Goal: Information Seeking & Learning: Learn about a topic

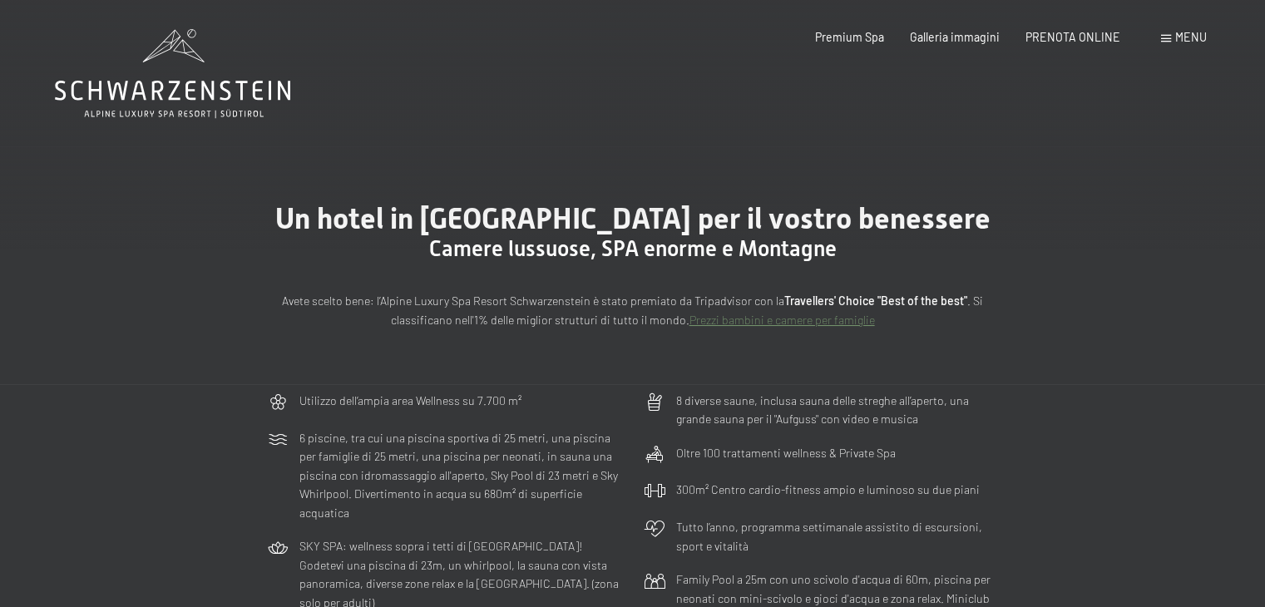
click at [1189, 37] on span "Menu" at bounding box center [1191, 37] width 32 height 14
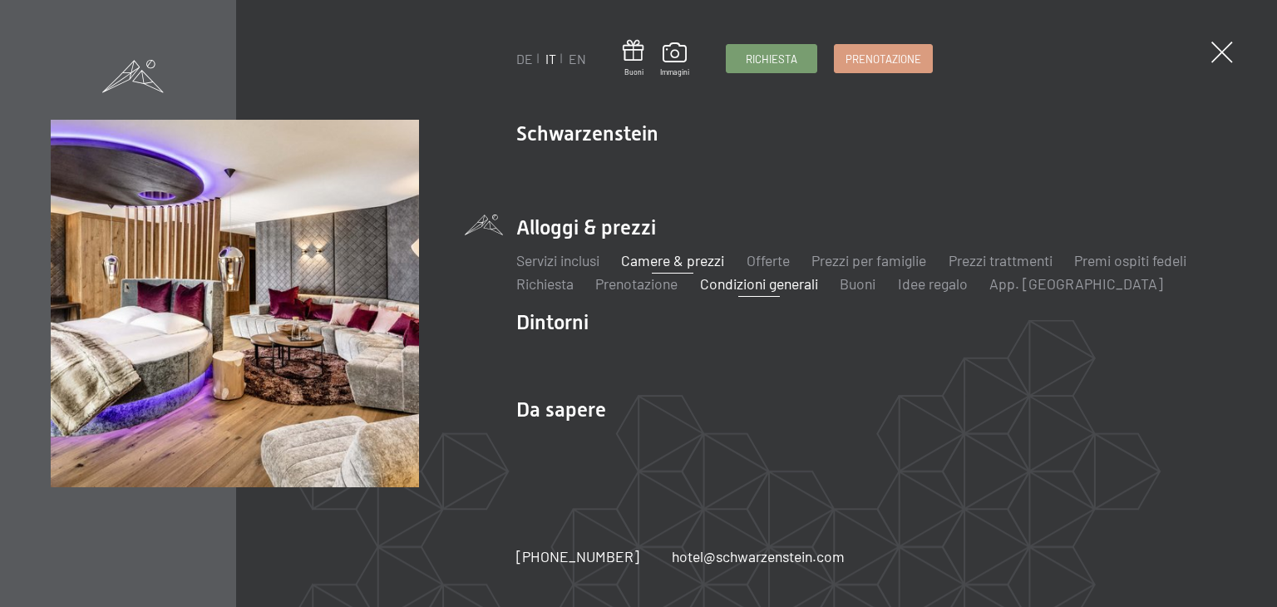
click at [759, 284] on link "Condizioni generali" at bounding box center [759, 283] width 118 height 18
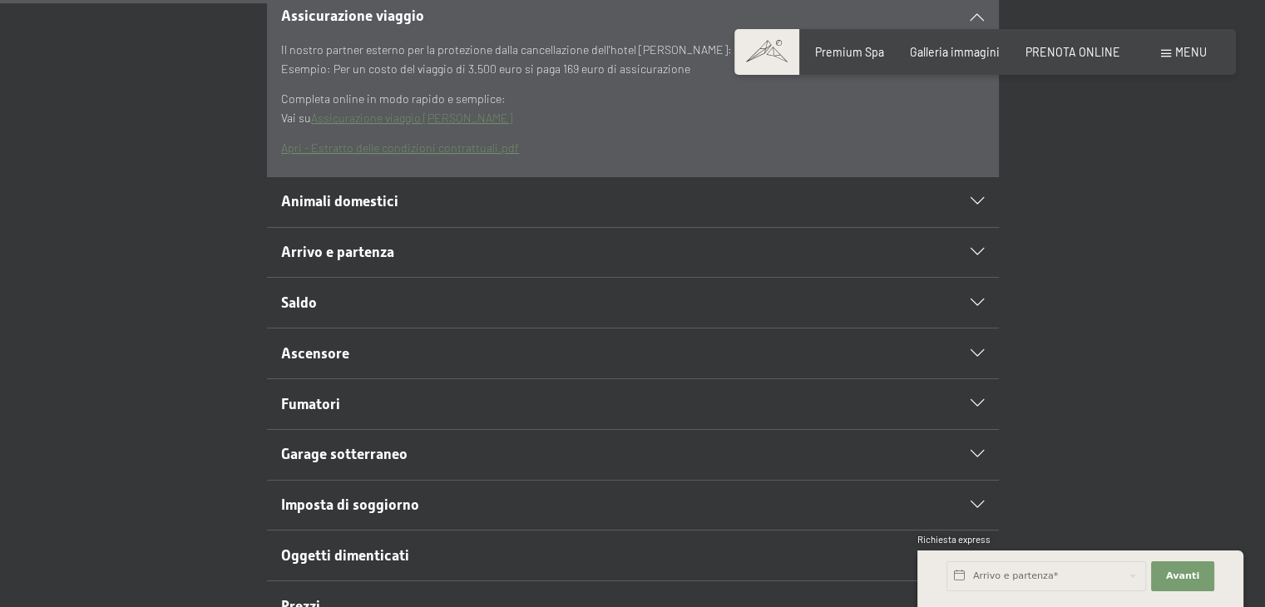
scroll to position [582, 0]
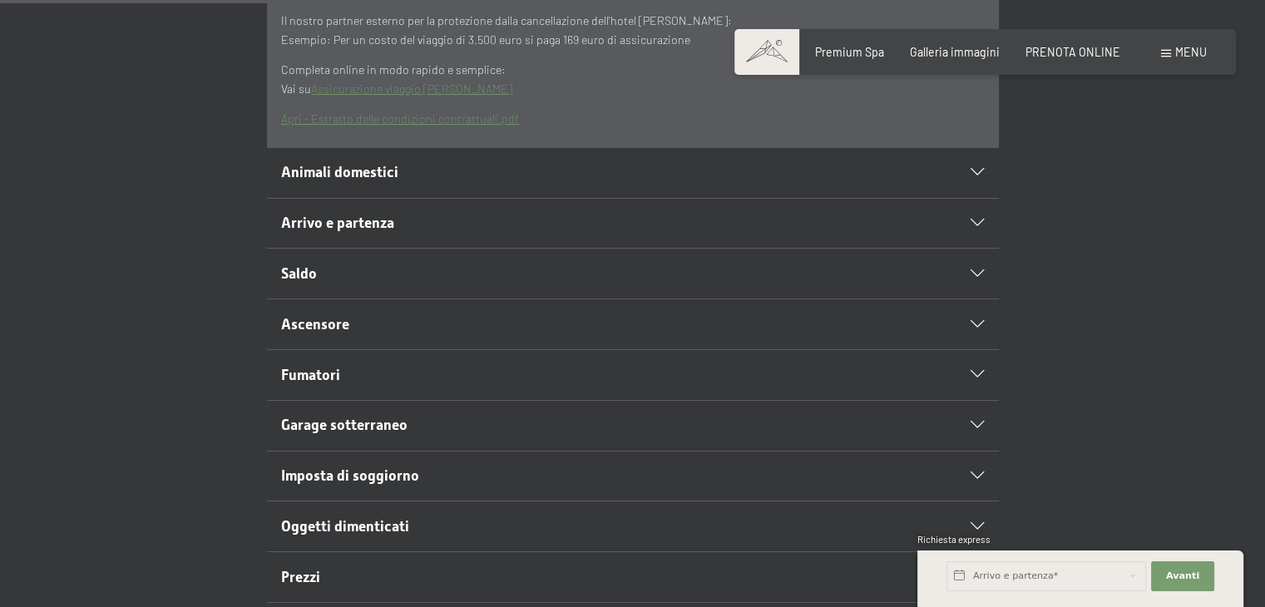
click at [975, 273] on icon at bounding box center [977, 273] width 13 height 7
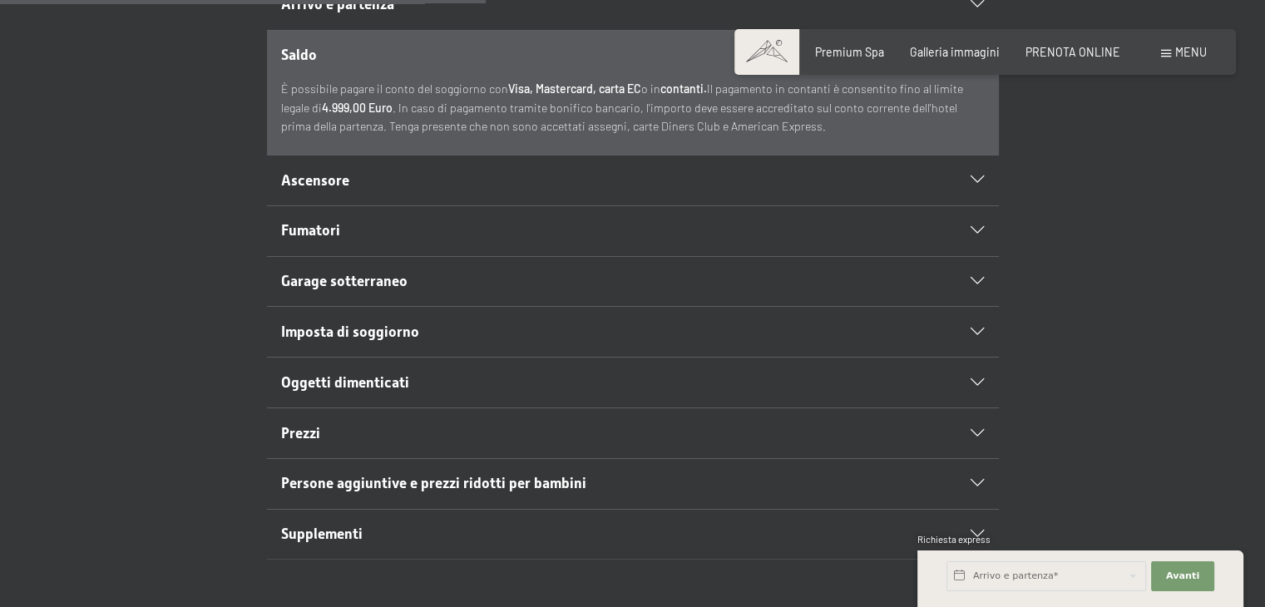
scroll to position [749, 0]
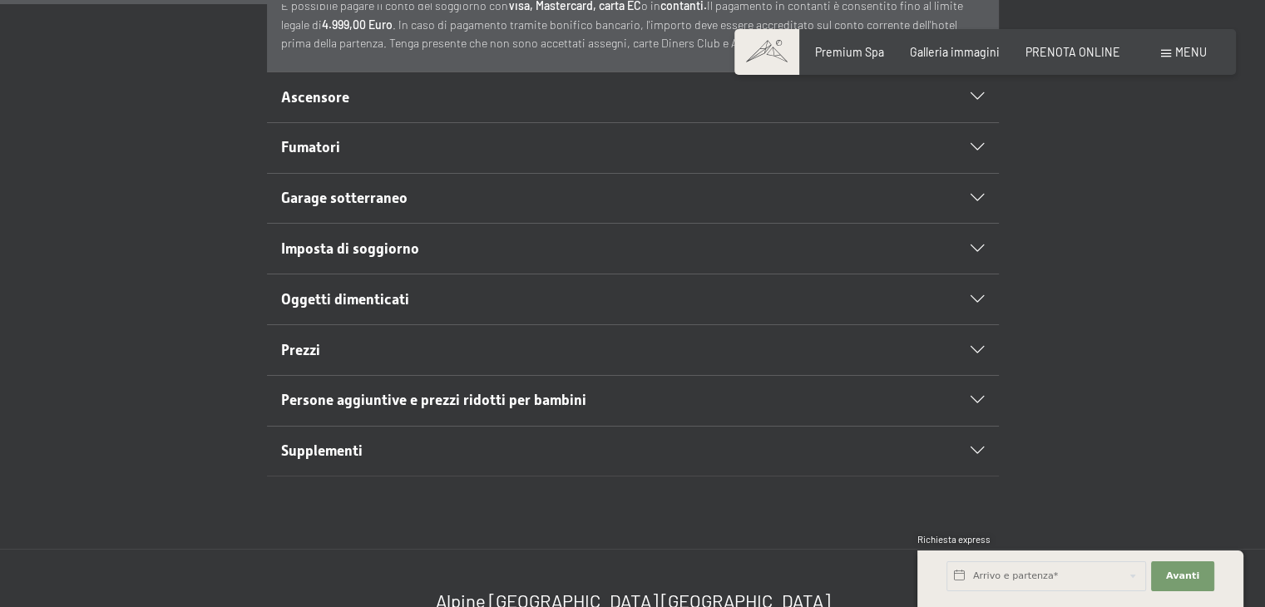
click at [978, 240] on div "Imposta di soggiorno" at bounding box center [632, 249] width 703 height 50
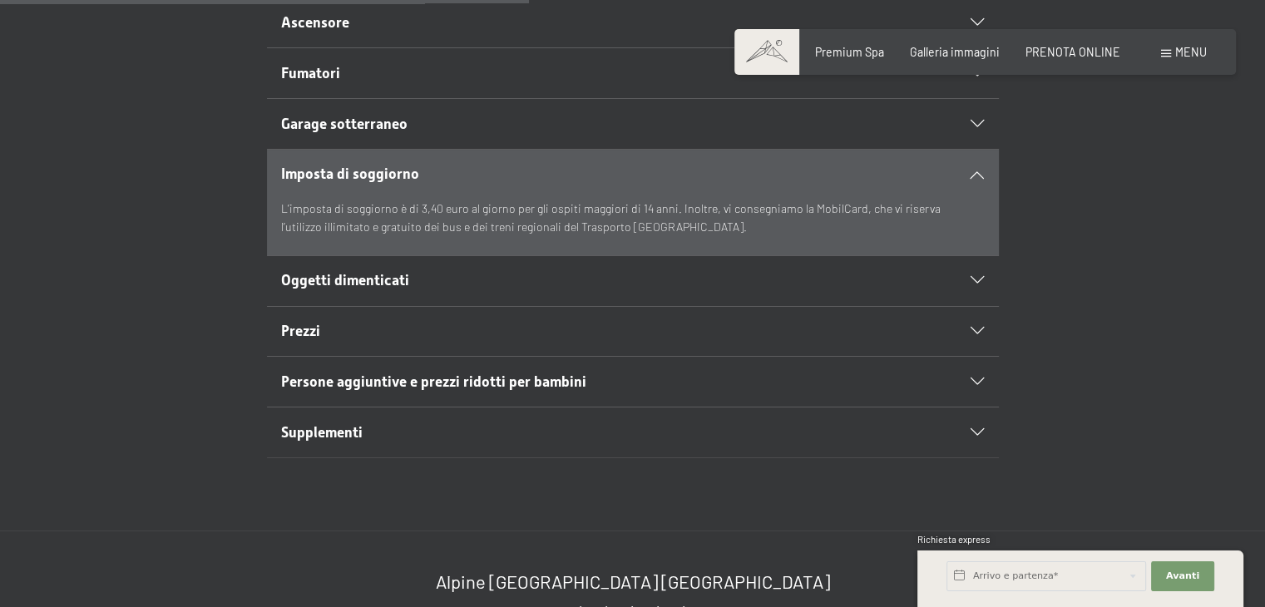
click at [339, 383] on span "Persone aggiuntive e prezzi ridotti per bambini" at bounding box center [433, 381] width 305 height 17
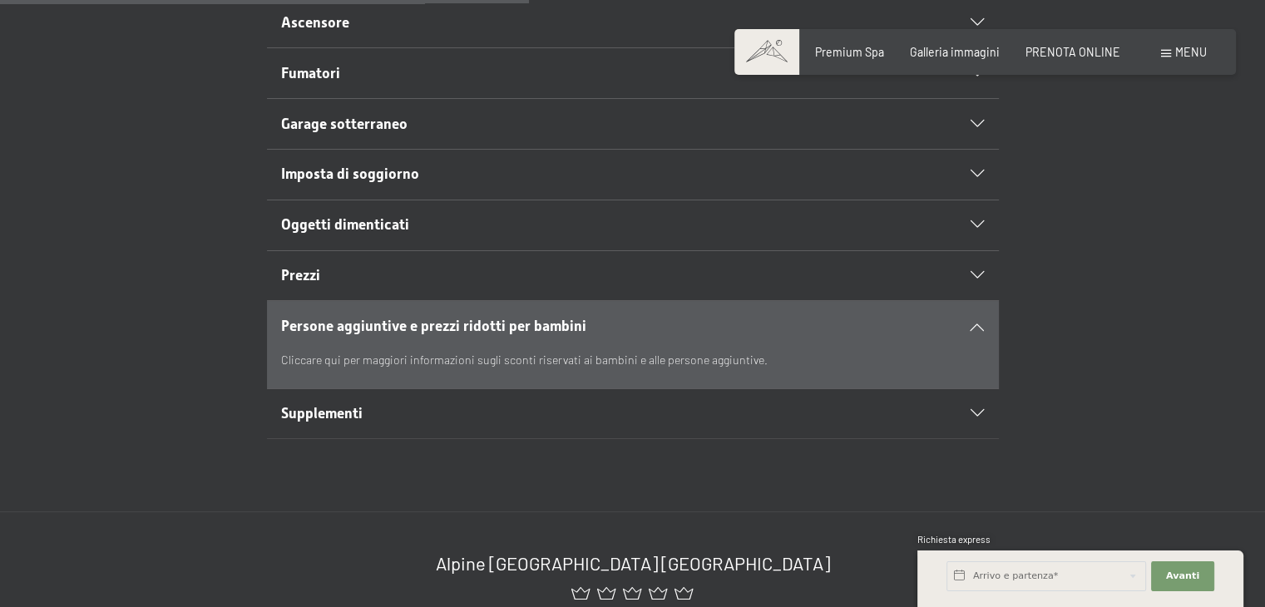
click at [396, 321] on span "Persone aggiuntive e prezzi ridotti per bambini" at bounding box center [433, 326] width 305 height 17
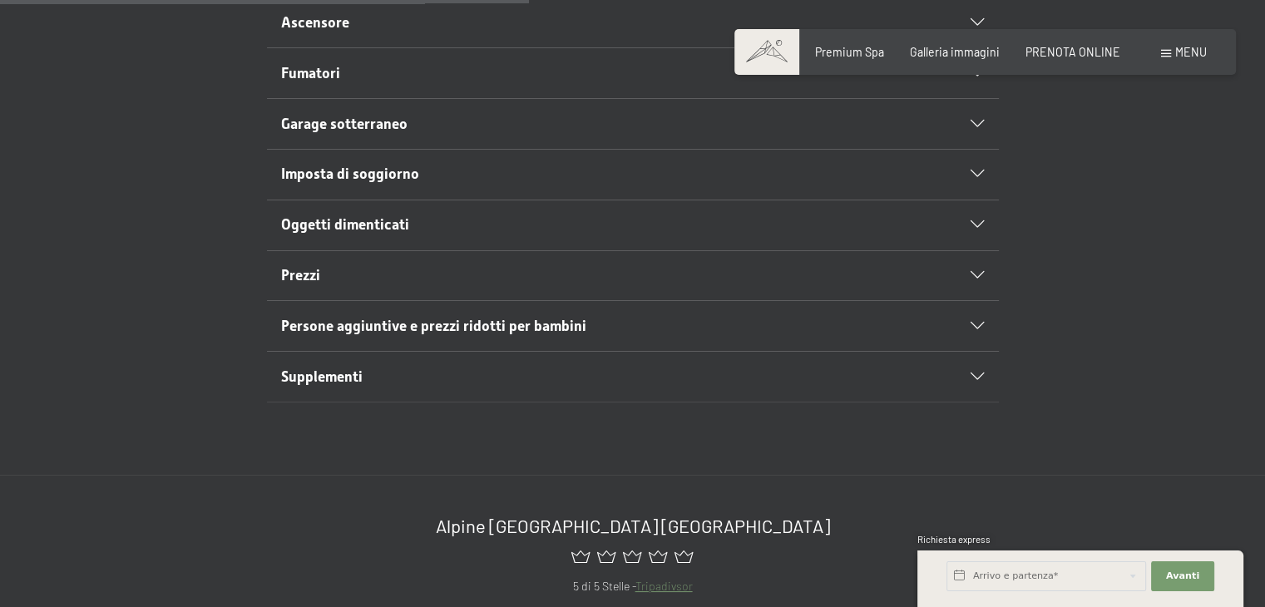
click at [339, 320] on span "Persone aggiuntive e prezzi ridotti per bambini" at bounding box center [433, 326] width 305 height 17
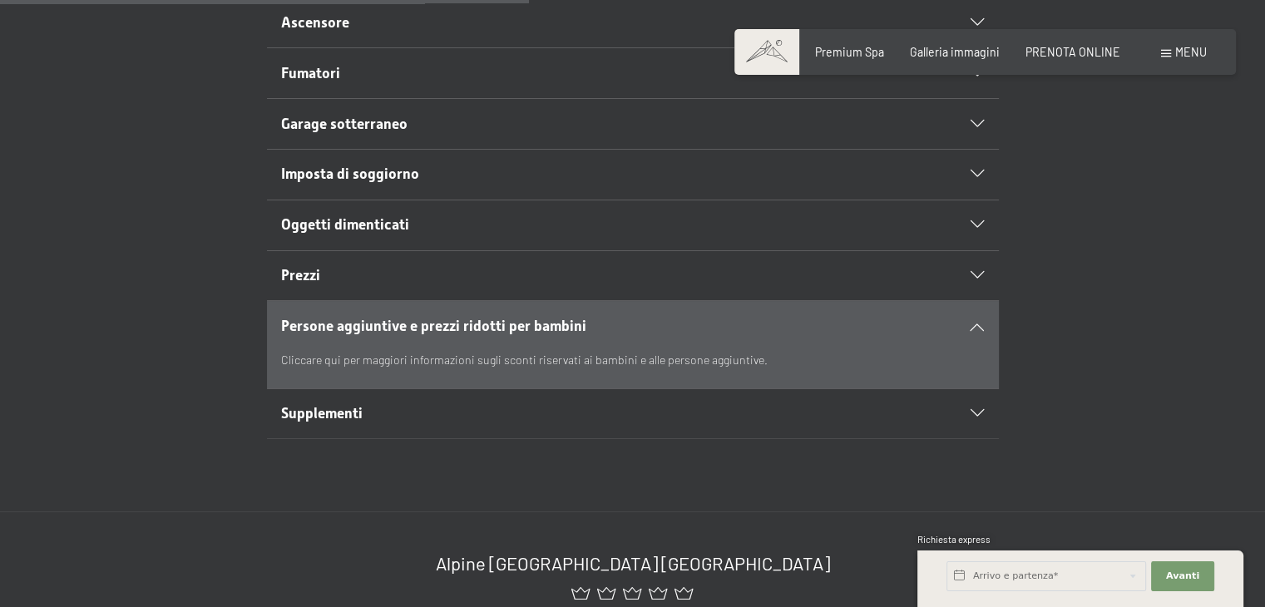
click at [319, 408] on span "Supplementi" at bounding box center [322, 413] width 82 height 17
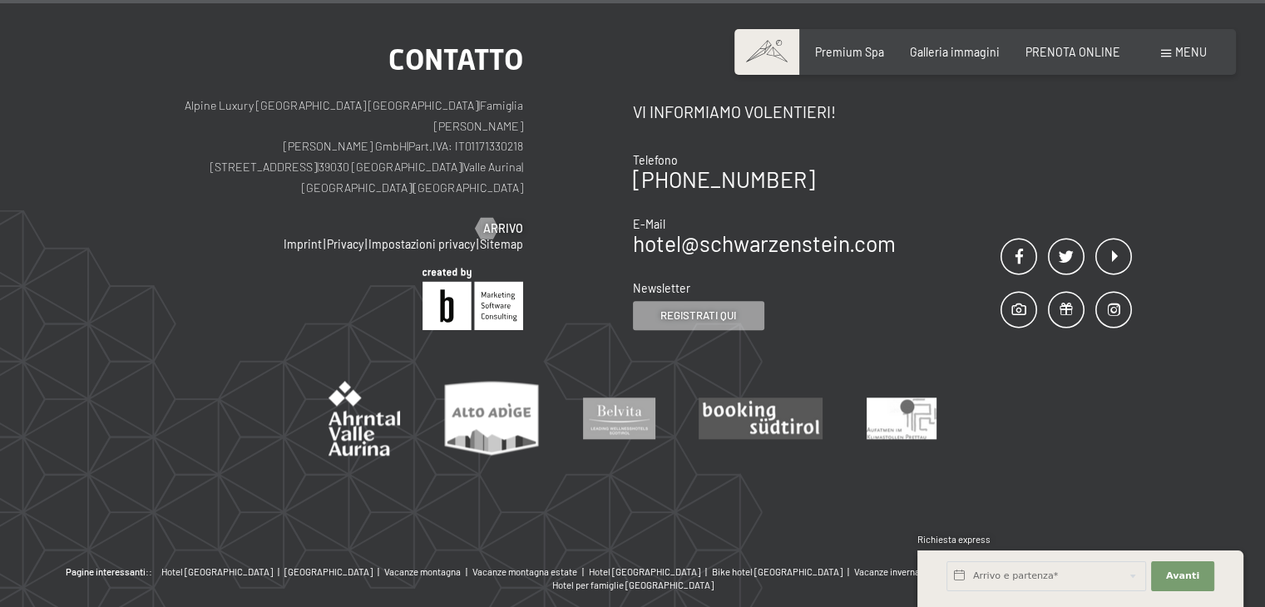
scroll to position [1826, 0]
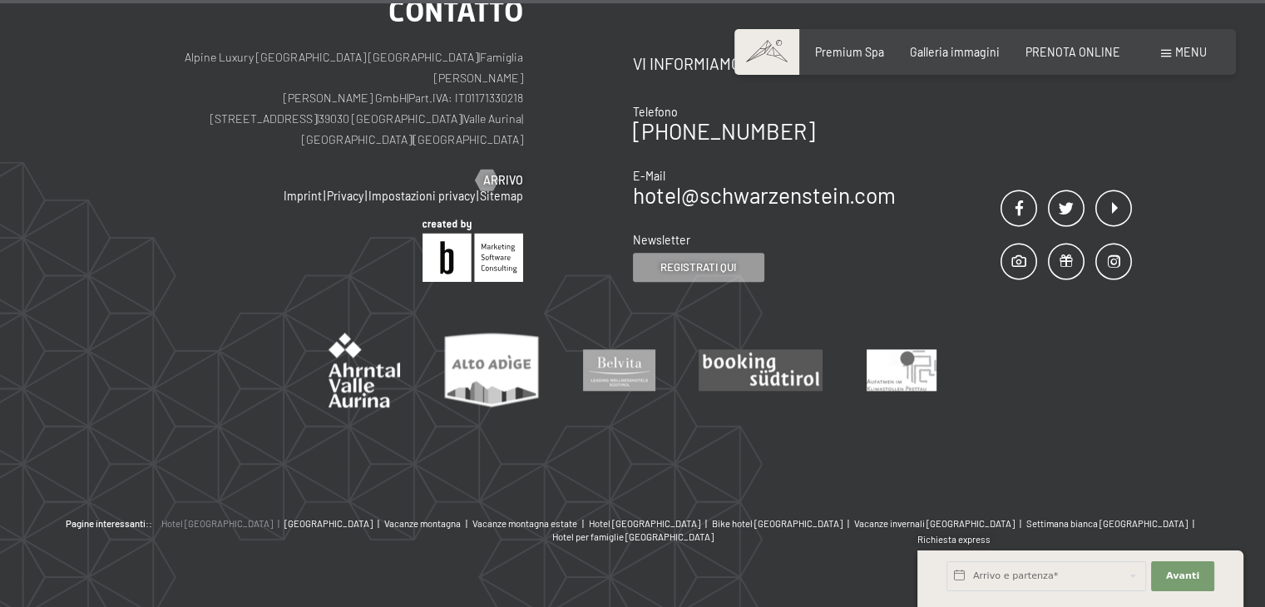
click at [214, 518] on span "Hotel [GEOGRAPHIC_DATA]" at bounding box center [216, 523] width 111 height 11
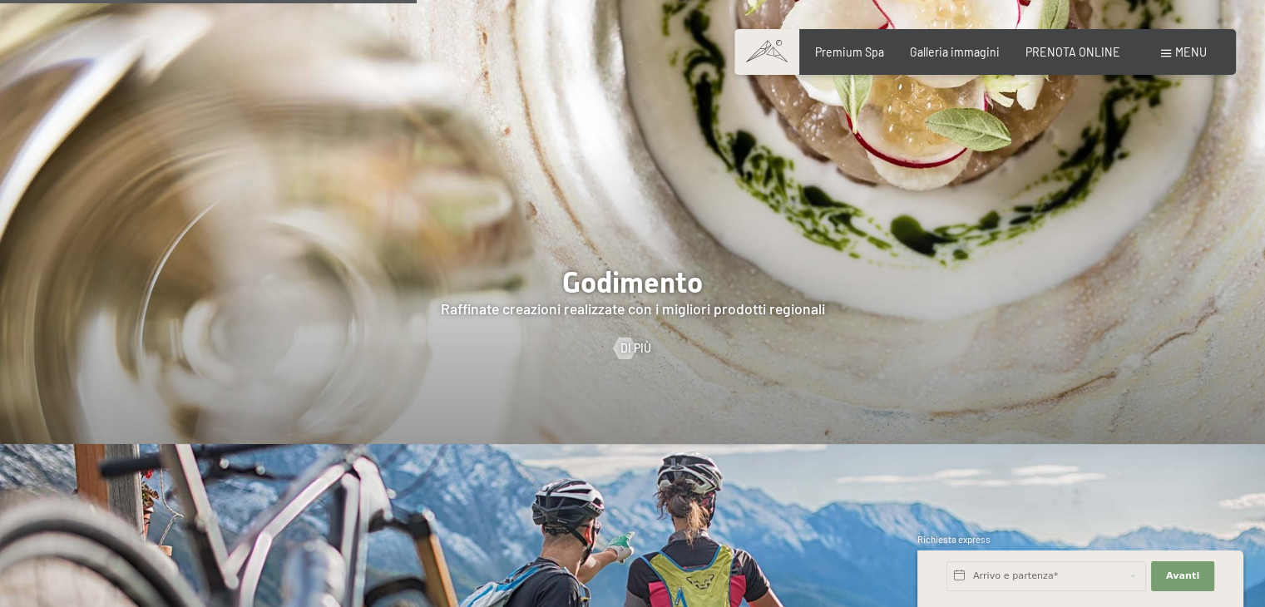
scroll to position [2578, 0]
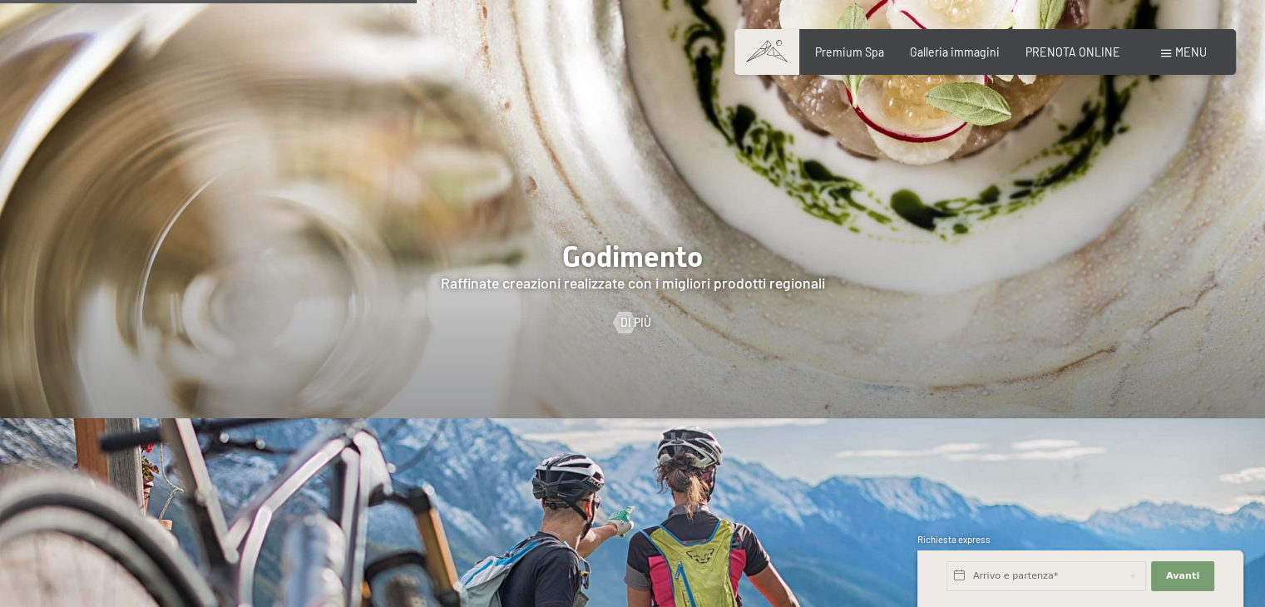
click at [650, 191] on div at bounding box center [632, 147] width 1265 height 541
click at [589, 220] on div at bounding box center [632, 147] width 1265 height 541
click at [1184, 52] on span "Menu" at bounding box center [1191, 52] width 32 height 14
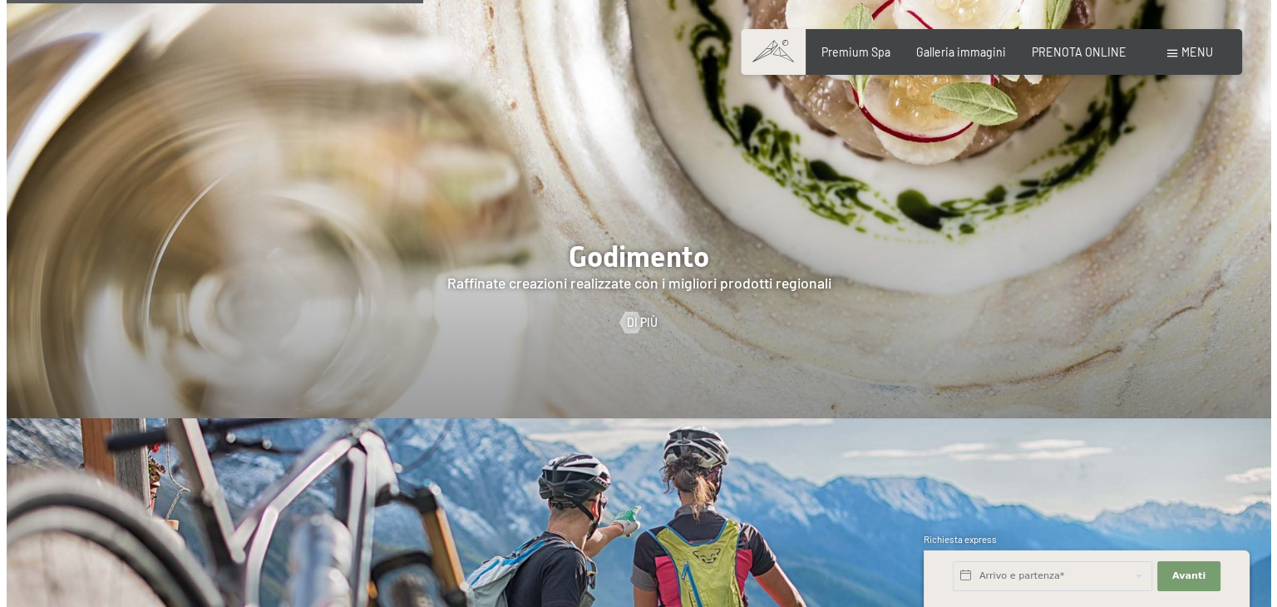
scroll to position [2588, 0]
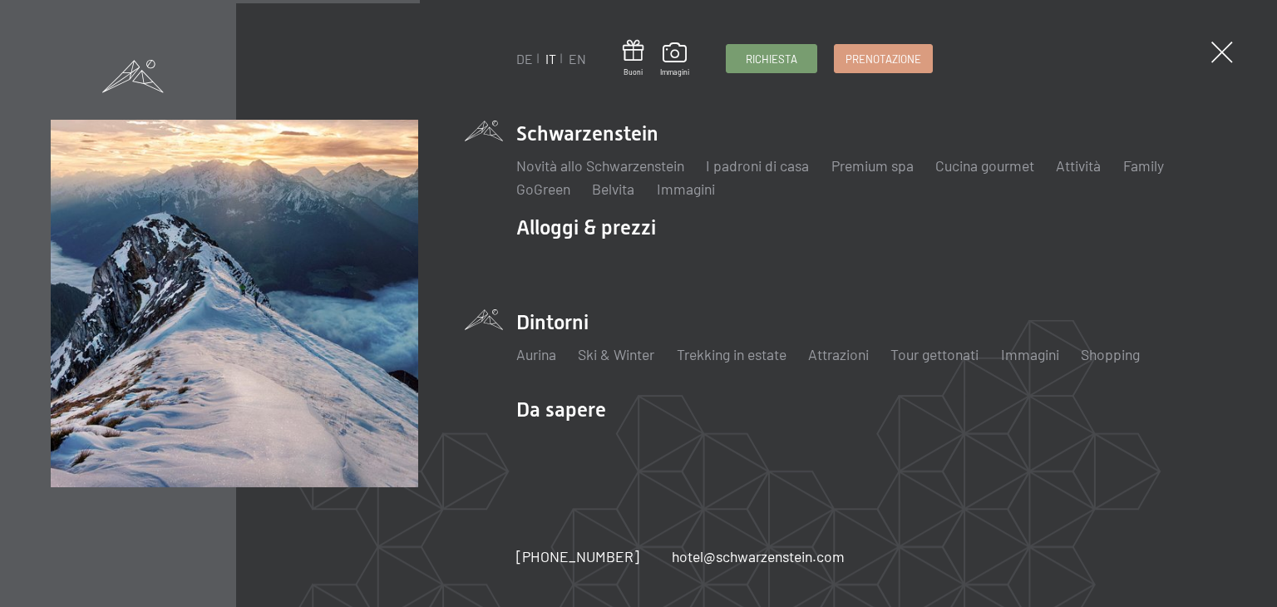
click at [551, 317] on li "Dintorni Aurina Ski & Winter Sci Scuola di sci Trekking in estate Escursioni Bi…" at bounding box center [871, 345] width 710 height 72
click at [552, 325] on li "Dintorni Aurina Ski & Winter Sci Scuola di sci Trekking in estate Escursioni Bi…" at bounding box center [871, 345] width 710 height 72
click at [316, 289] on img at bounding box center [205, 205] width 410 height 410
click at [548, 323] on li "Dintorni Aurina Ski & Winter Sci Scuola di sci Trekking in estate Escursioni Bi…" at bounding box center [871, 345] width 710 height 72
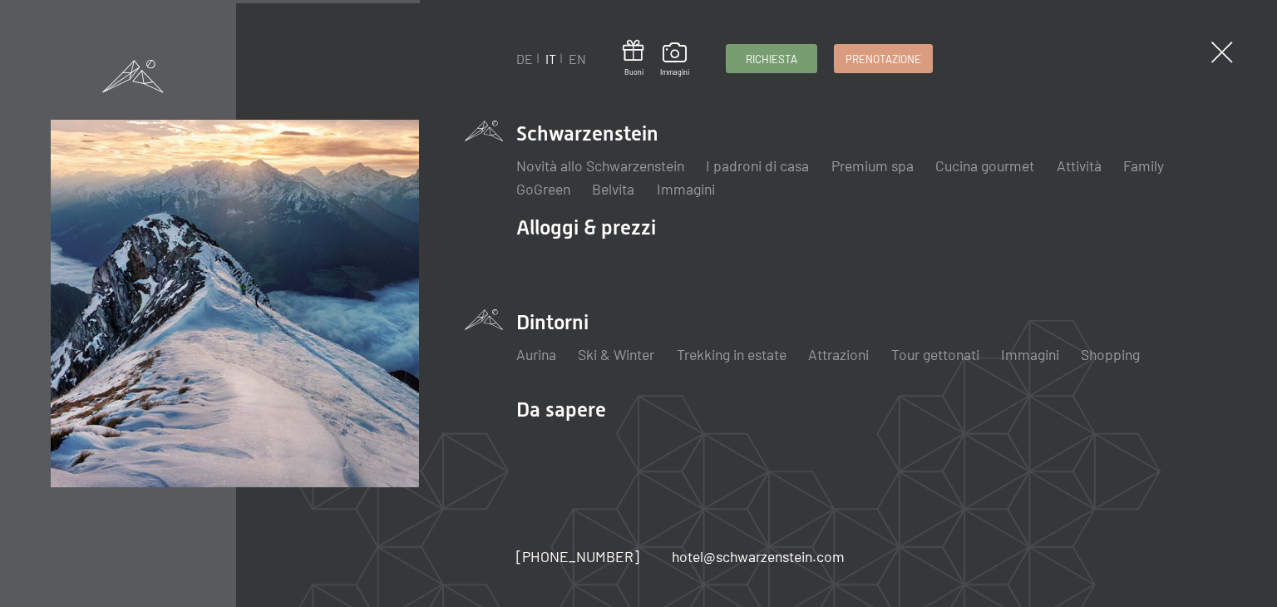
click at [548, 323] on li "Dintorni Aurina Ski & Winter Sci Scuola di sci Trekking in estate Escursioni Bi…" at bounding box center [871, 345] width 710 height 72
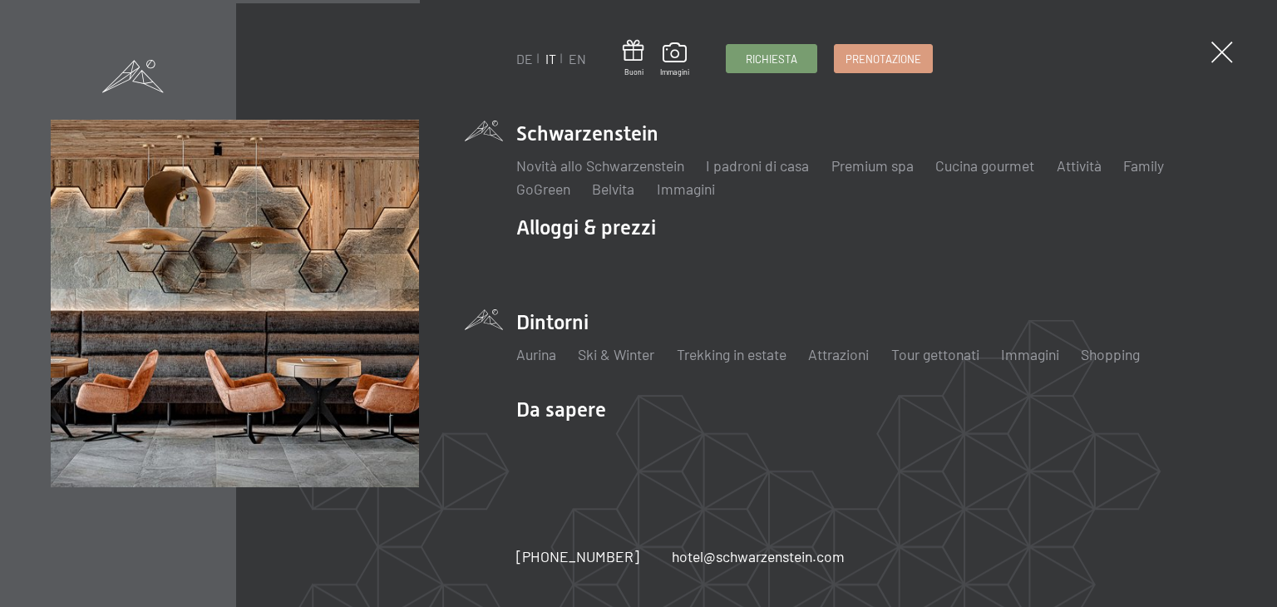
click at [256, 493] on div "DE IT EN Buoni Immagini Richiesta Prenotazione DE IT EN Schwarzenstein Novità a…" at bounding box center [638, 303] width 1277 height 607
click at [562, 407] on li "Da sapere Posizione & arrivo Pagamento online Meteo & webcam Download" at bounding box center [871, 432] width 710 height 72
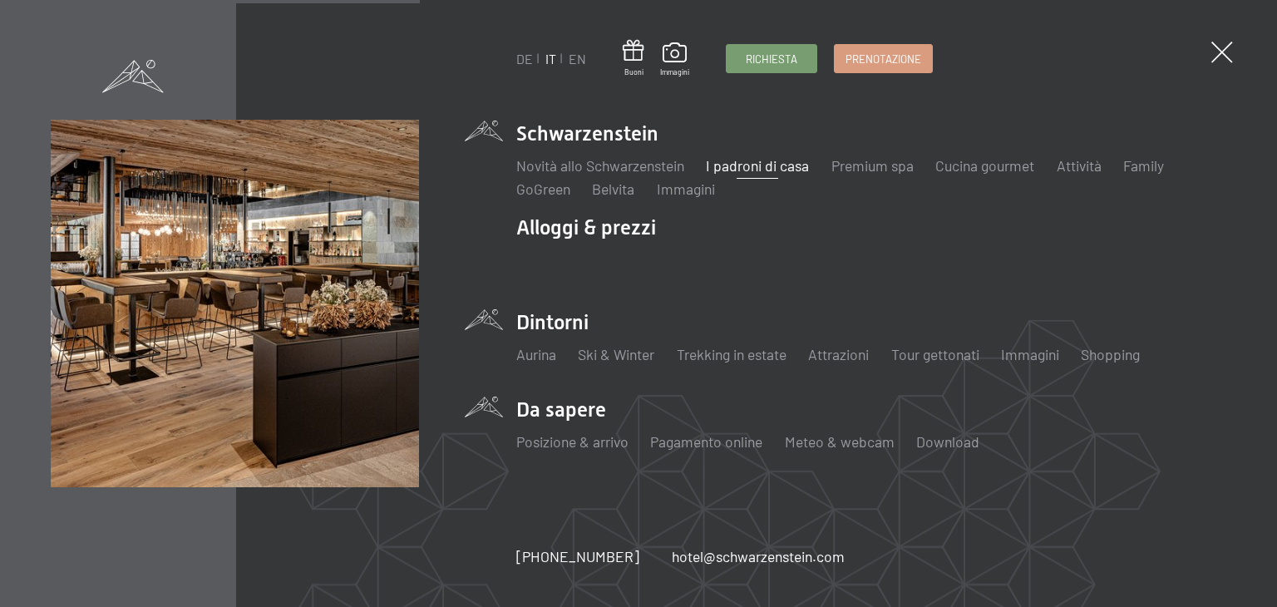
click at [743, 162] on link "I padroni di casa" at bounding box center [757, 165] width 103 height 18
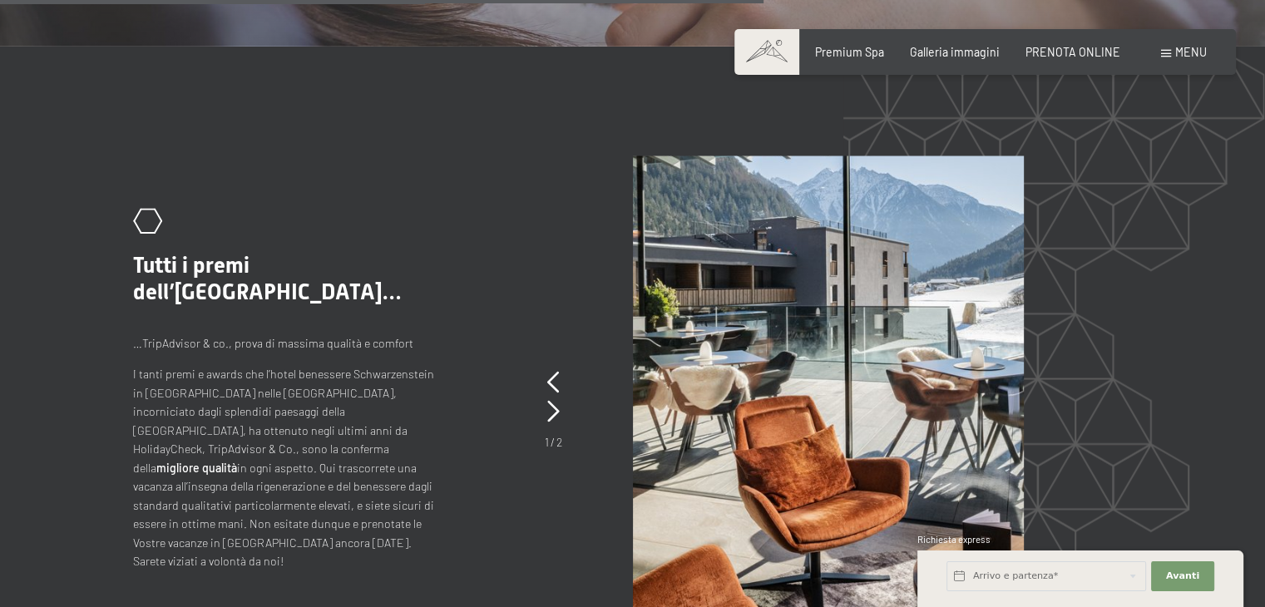
scroll to position [3052, 0]
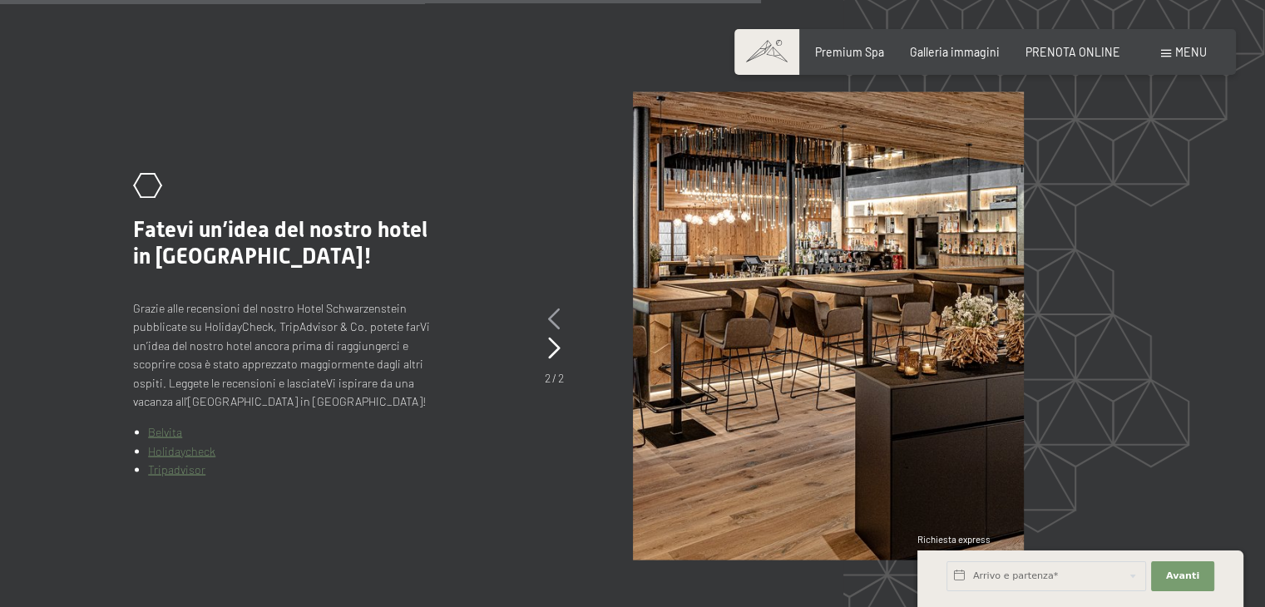
click at [550, 308] on icon at bounding box center [554, 319] width 12 height 22
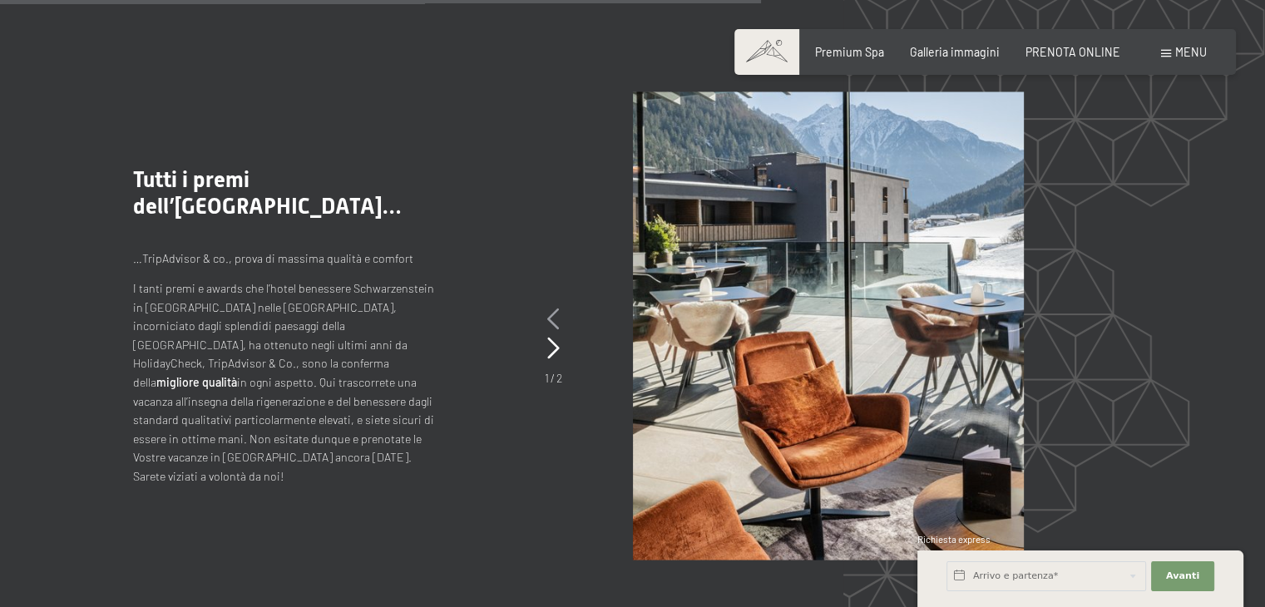
click at [550, 308] on icon at bounding box center [553, 319] width 12 height 22
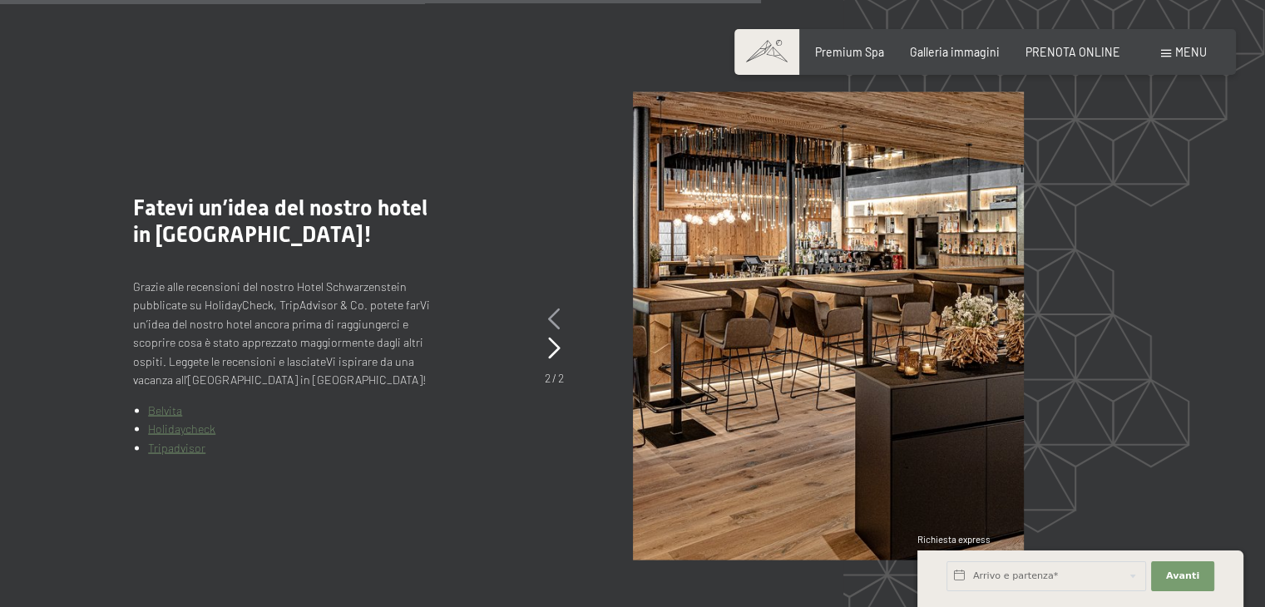
click at [550, 308] on icon at bounding box center [554, 319] width 12 height 22
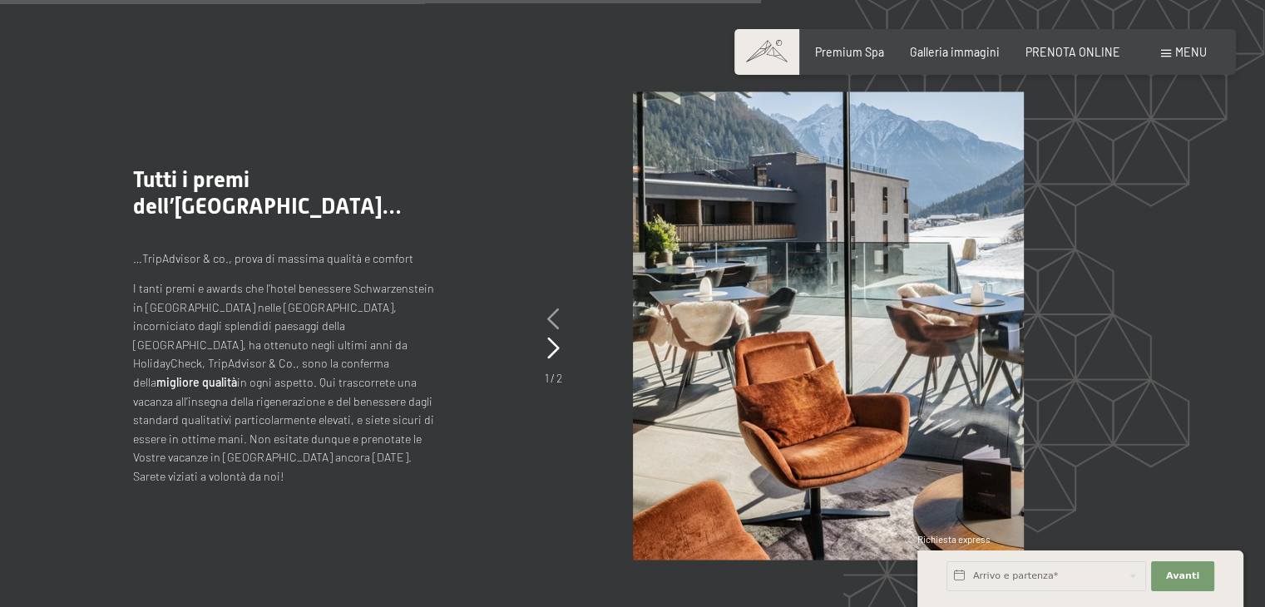
click at [551, 308] on icon at bounding box center [553, 319] width 12 height 22
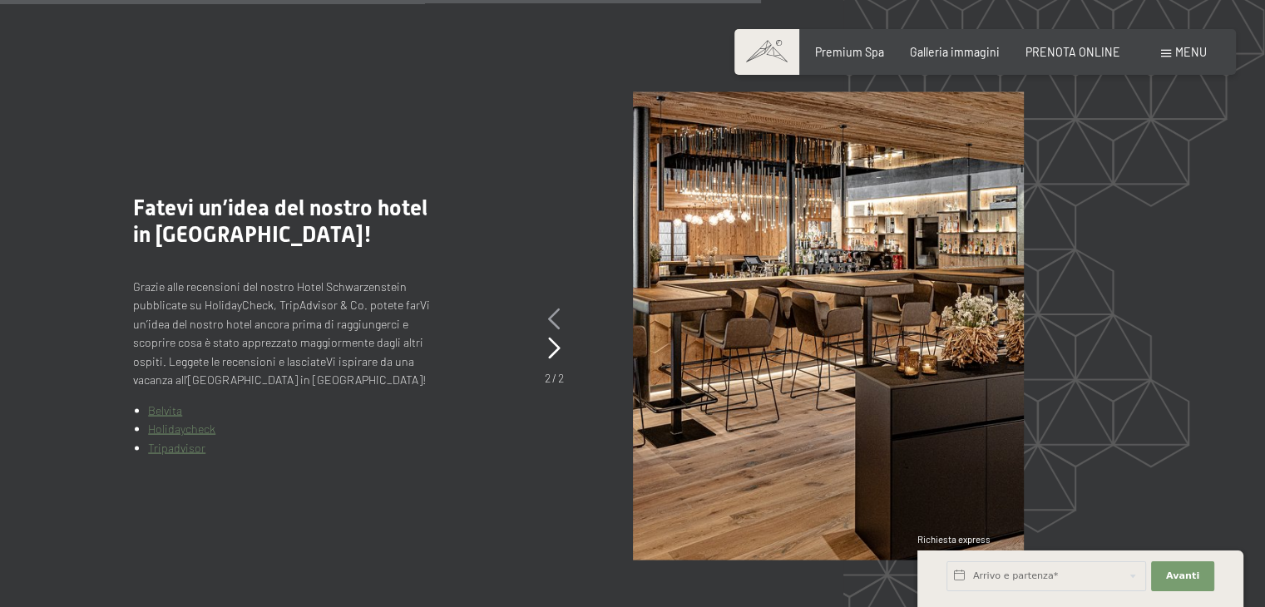
click at [550, 308] on icon at bounding box center [554, 319] width 12 height 22
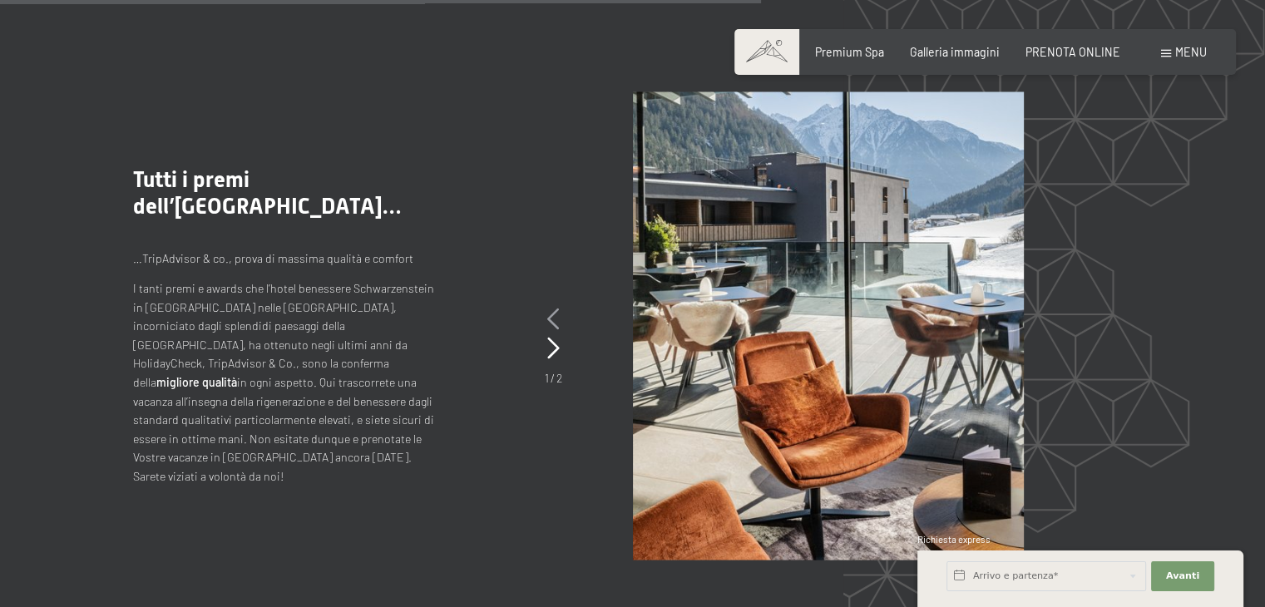
click at [550, 308] on icon at bounding box center [553, 319] width 12 height 22
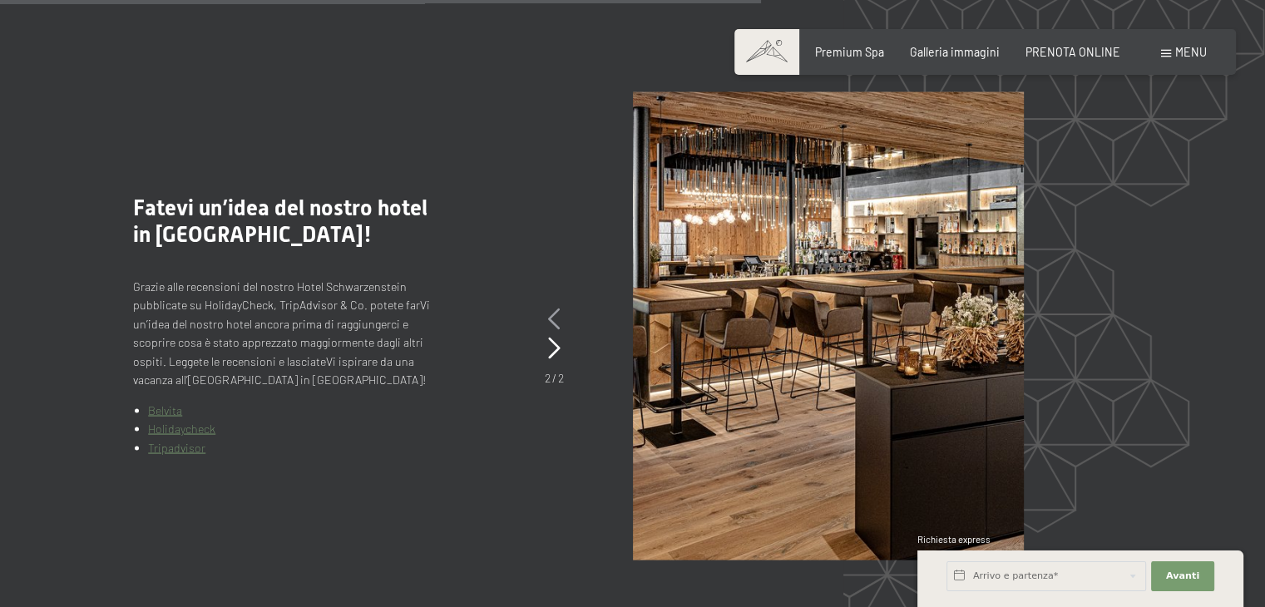
click at [548, 308] on icon at bounding box center [554, 319] width 12 height 22
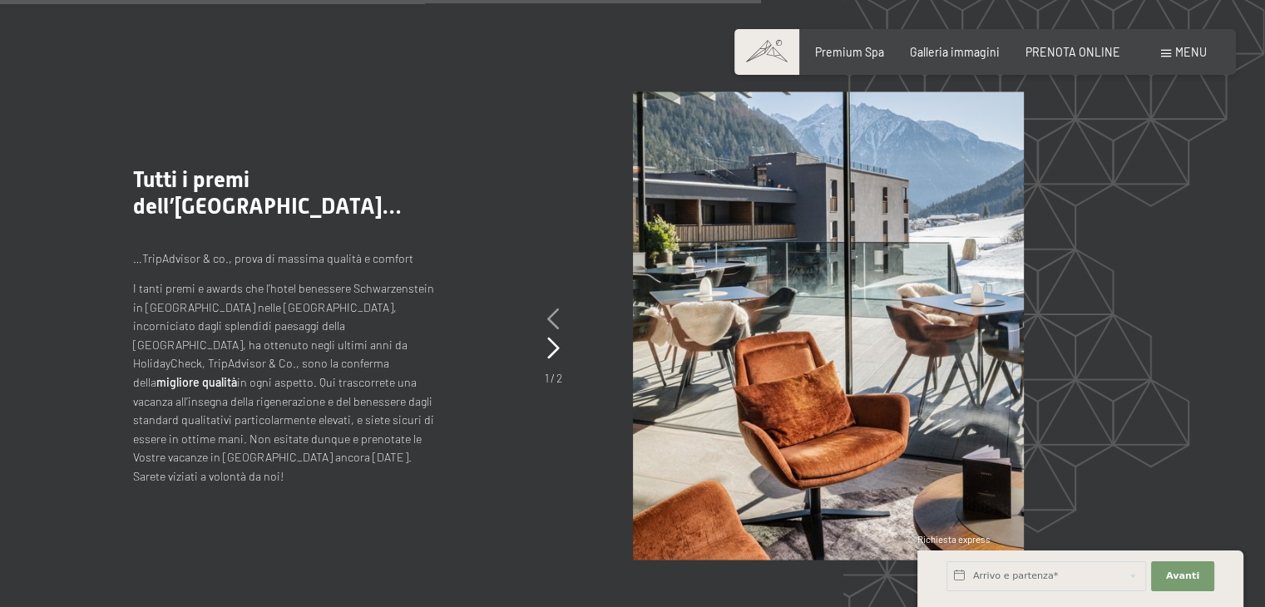
click at [548, 308] on icon at bounding box center [553, 319] width 12 height 22
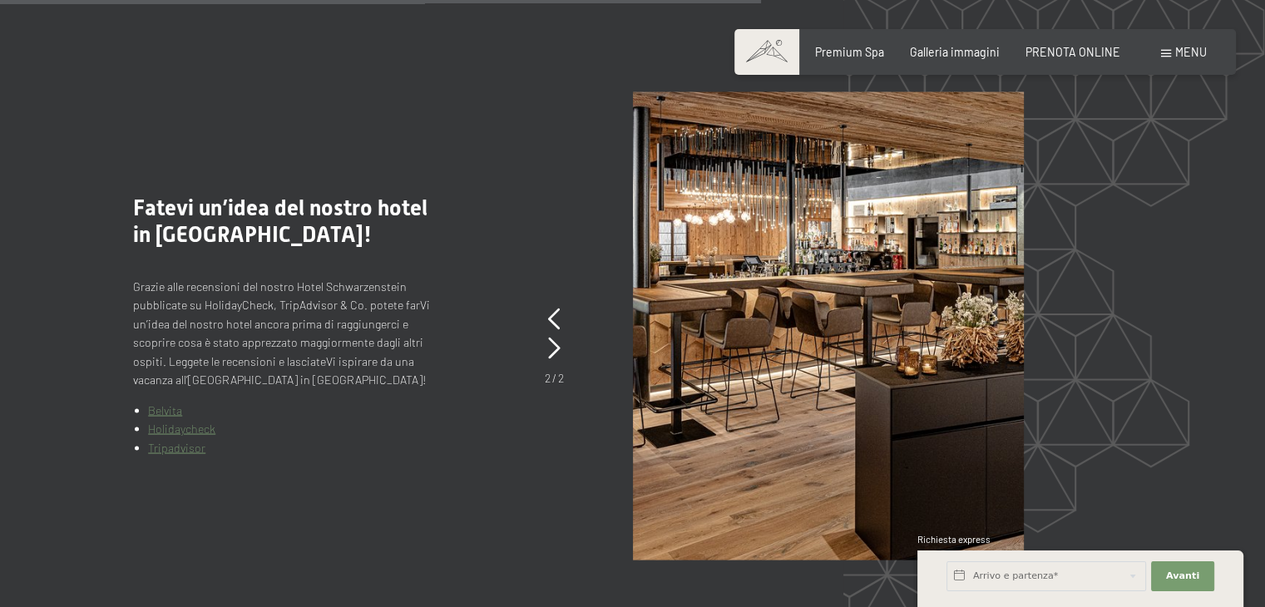
click at [546, 304] on div "2 / 2" at bounding box center [554, 345] width 19 height 82
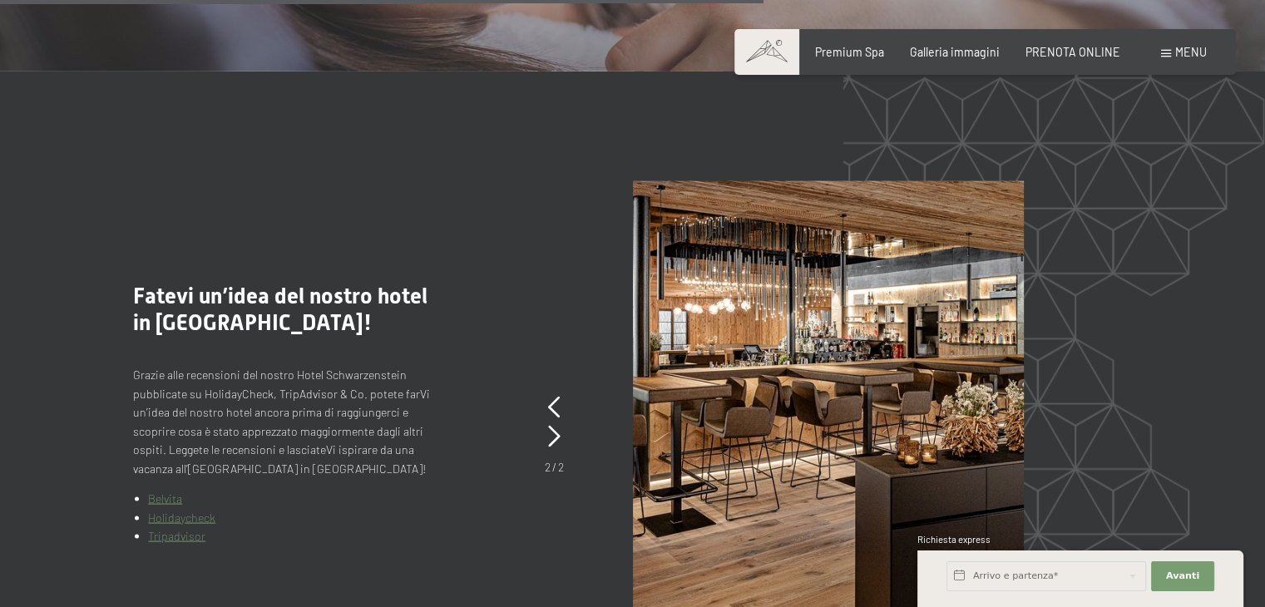
scroll to position [3077, 0]
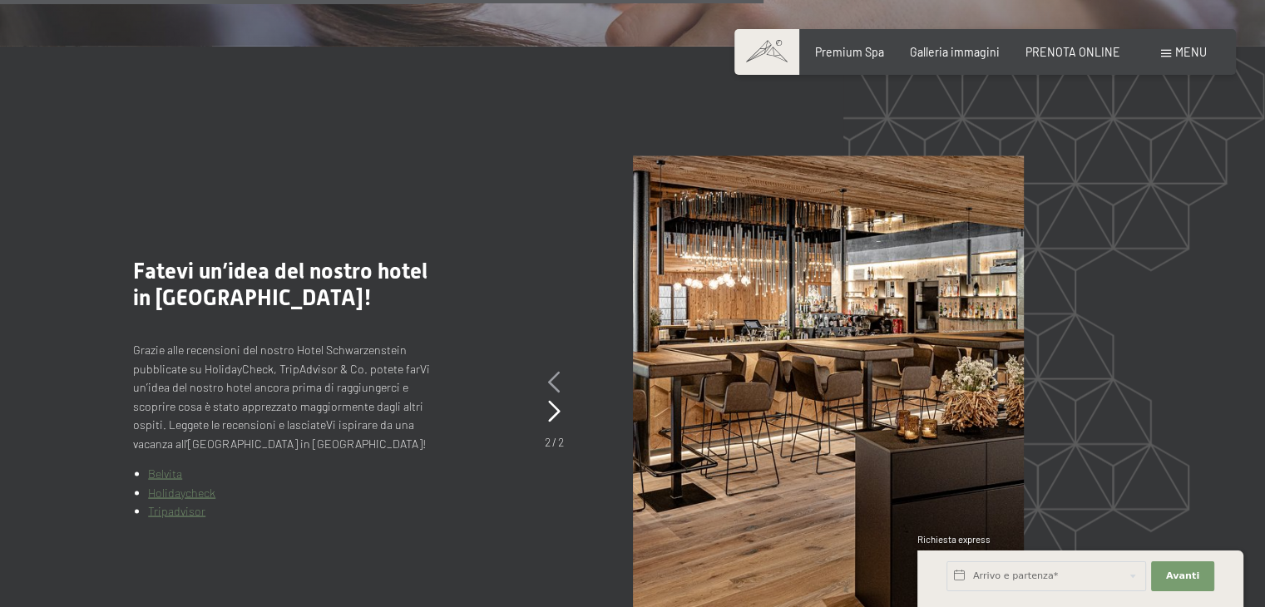
click at [552, 371] on icon at bounding box center [554, 382] width 12 height 22
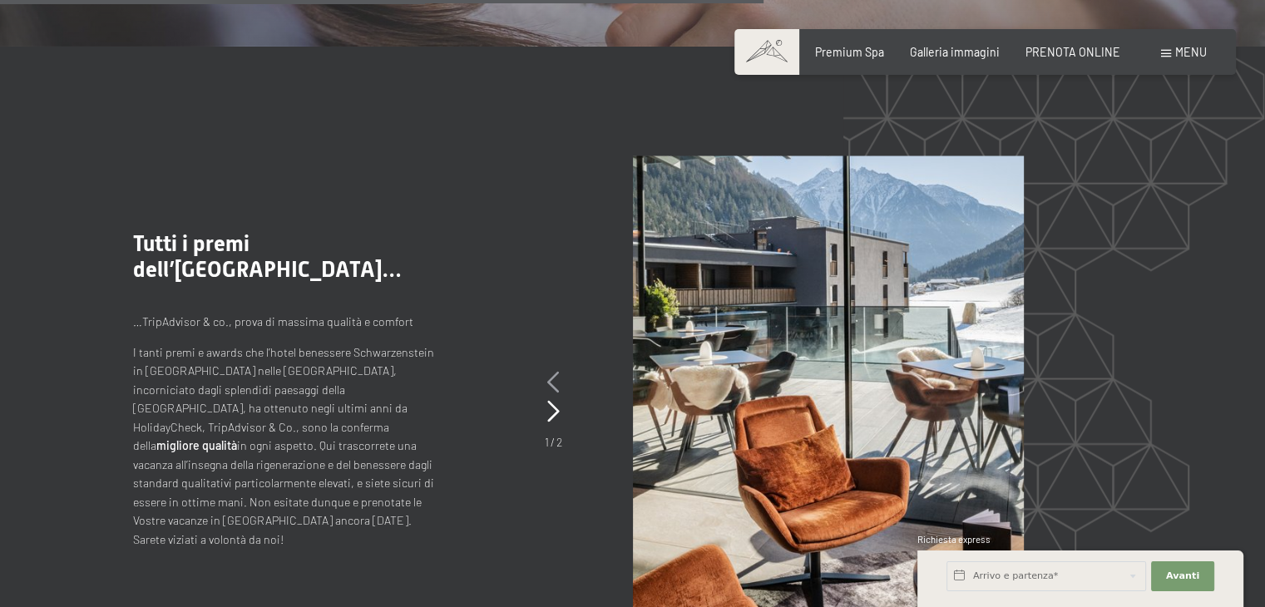
click at [551, 371] on icon at bounding box center [553, 382] width 12 height 22
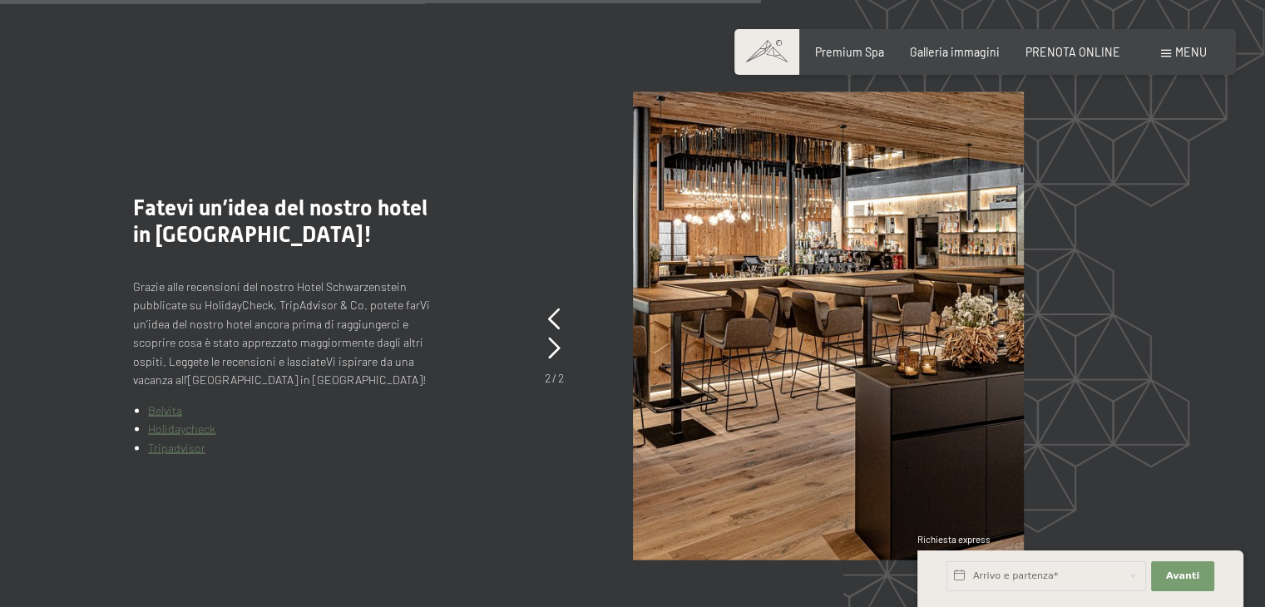
click at [1196, 48] on span "Menu" at bounding box center [1191, 52] width 32 height 14
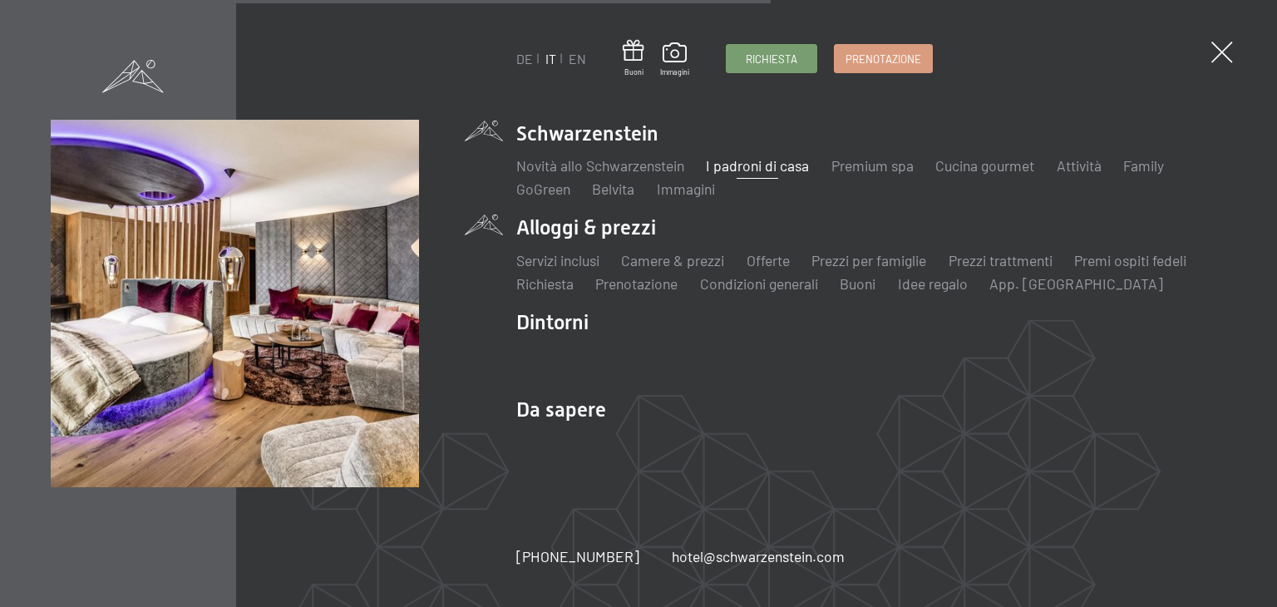
scroll to position [3111, 0]
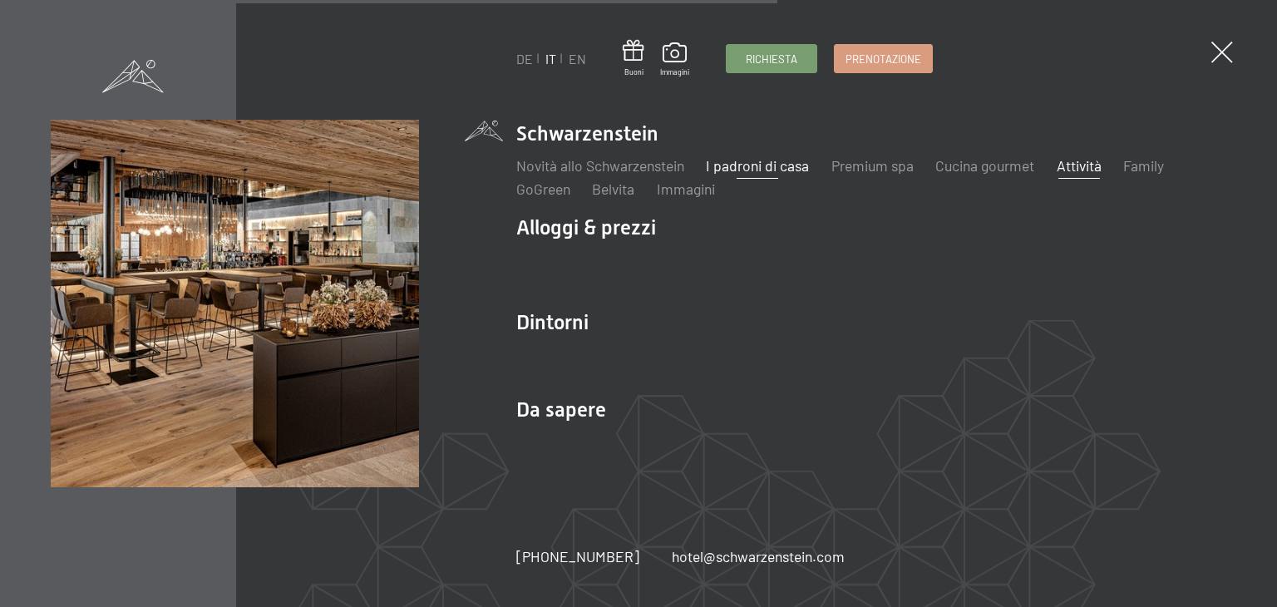
click at [1090, 166] on link "Attività" at bounding box center [1079, 165] width 45 height 18
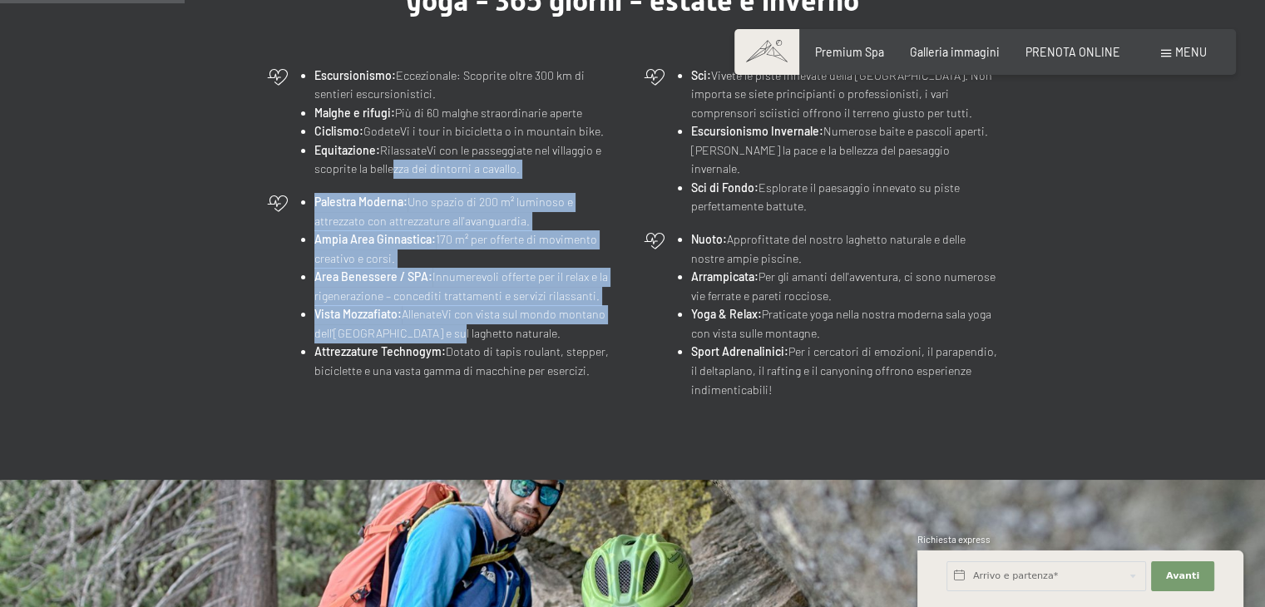
drag, startPoint x: 432, startPoint y: 331, endPoint x: 386, endPoint y: 169, distance: 168.7
click at [386, 169] on div "Escursionismo: Eccezionale: Scoprite oltre 300 km di sentieri escursionistici. …" at bounding box center [632, 233] width 747 height 348
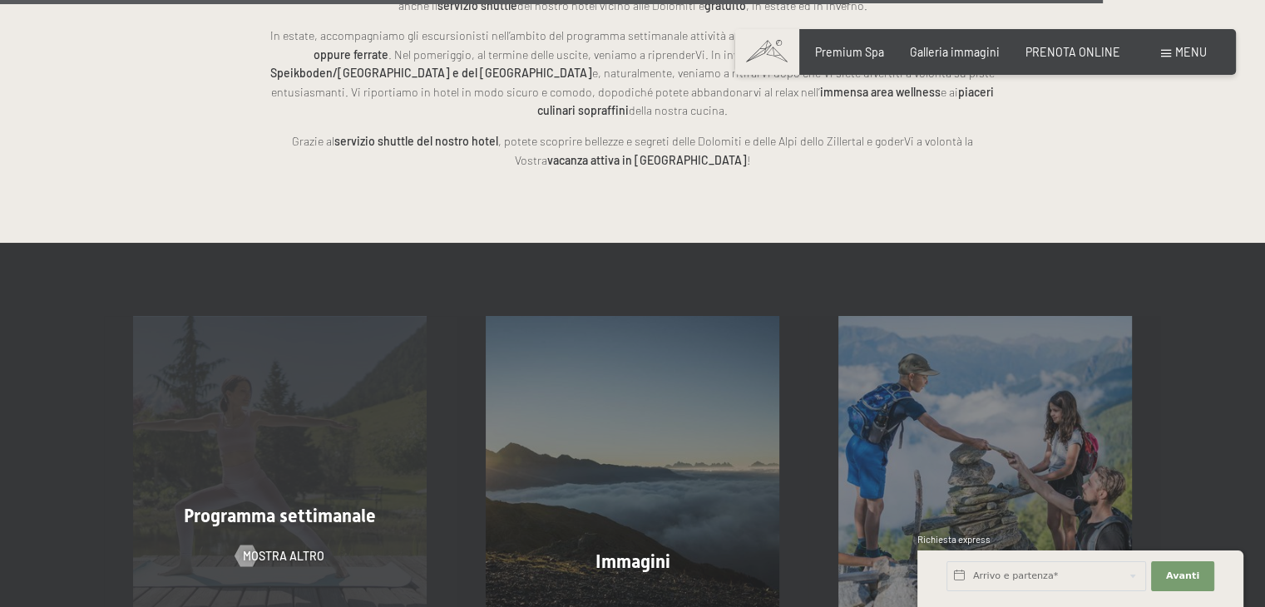
scroll to position [4045, 0]
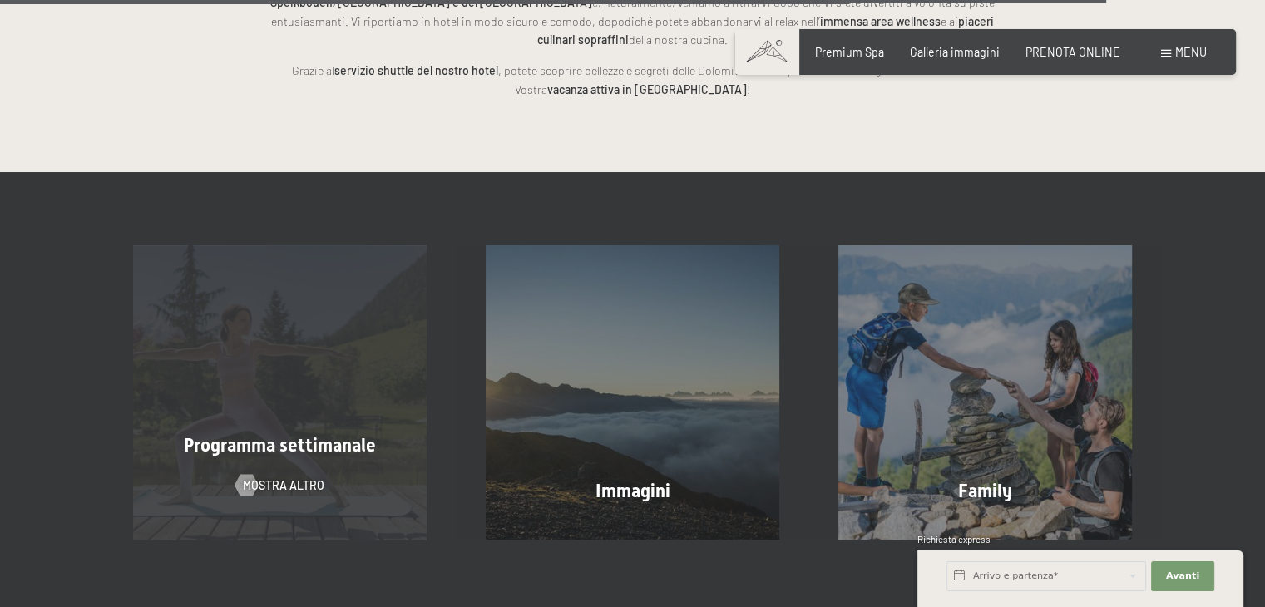
click at [268, 435] on span "Programma settimanale" at bounding box center [280, 445] width 192 height 21
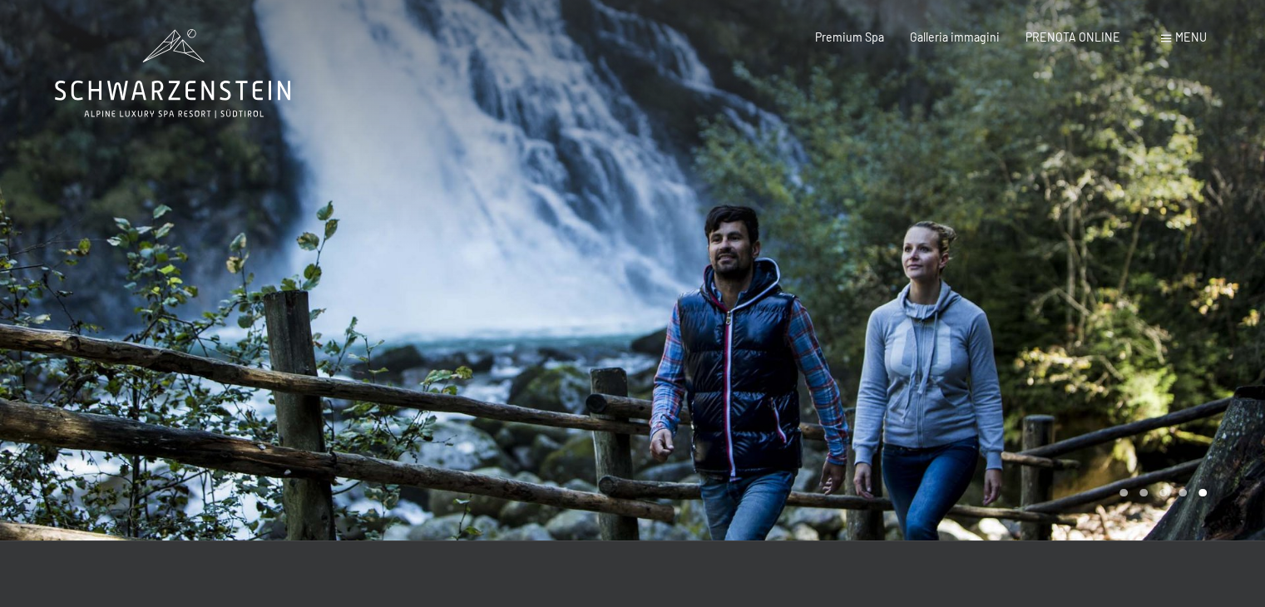
click at [310, 195] on div at bounding box center [316, 270] width 633 height 541
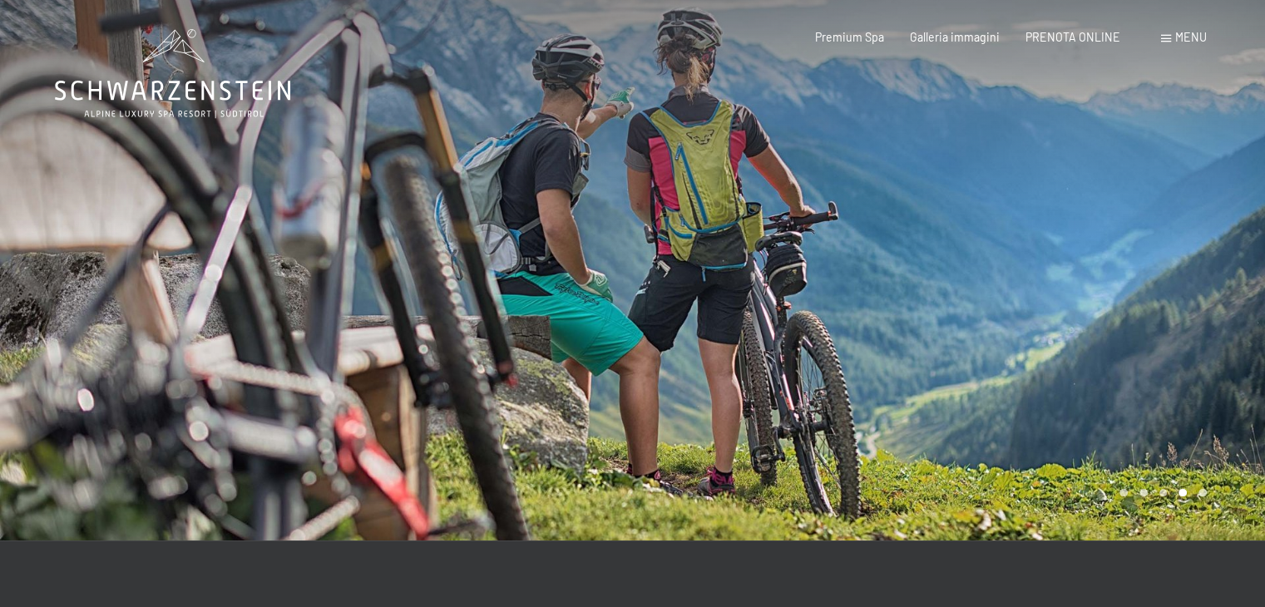
click at [497, 227] on div at bounding box center [316, 270] width 633 height 541
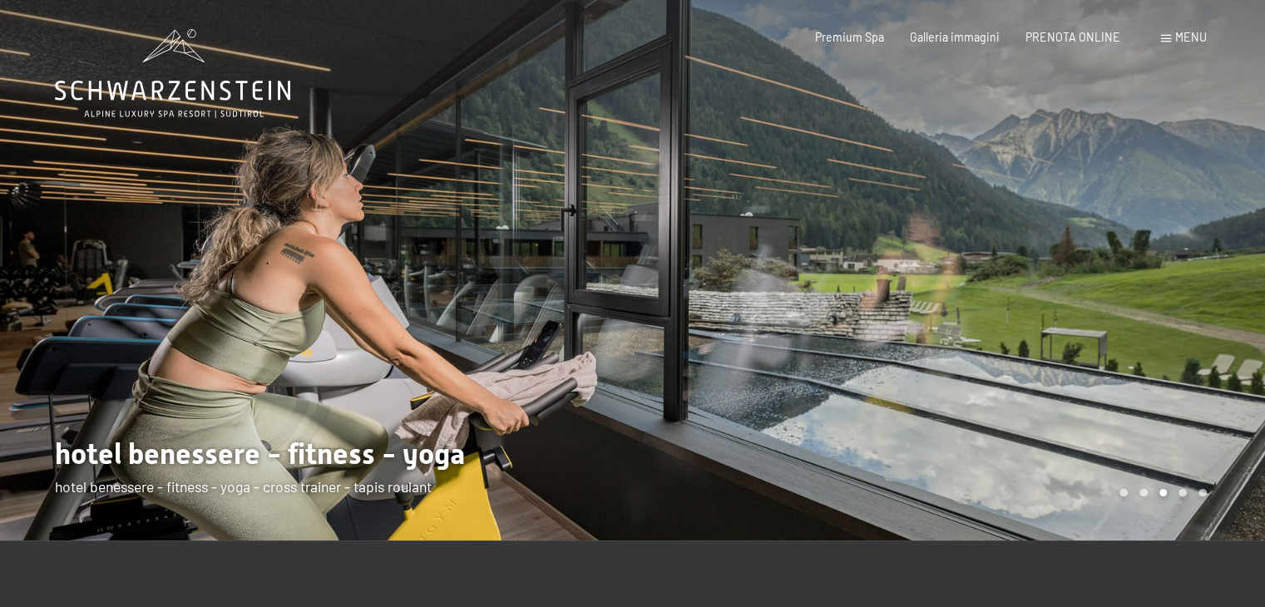
click at [497, 227] on div at bounding box center [316, 270] width 633 height 541
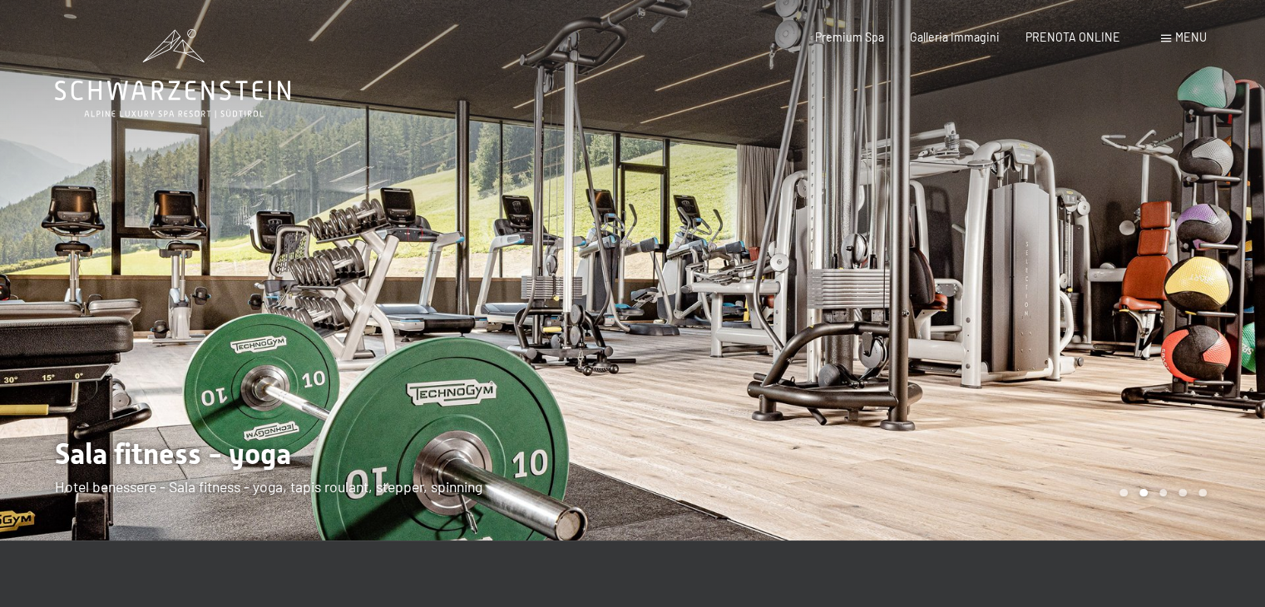
click at [497, 227] on div at bounding box center [316, 270] width 633 height 541
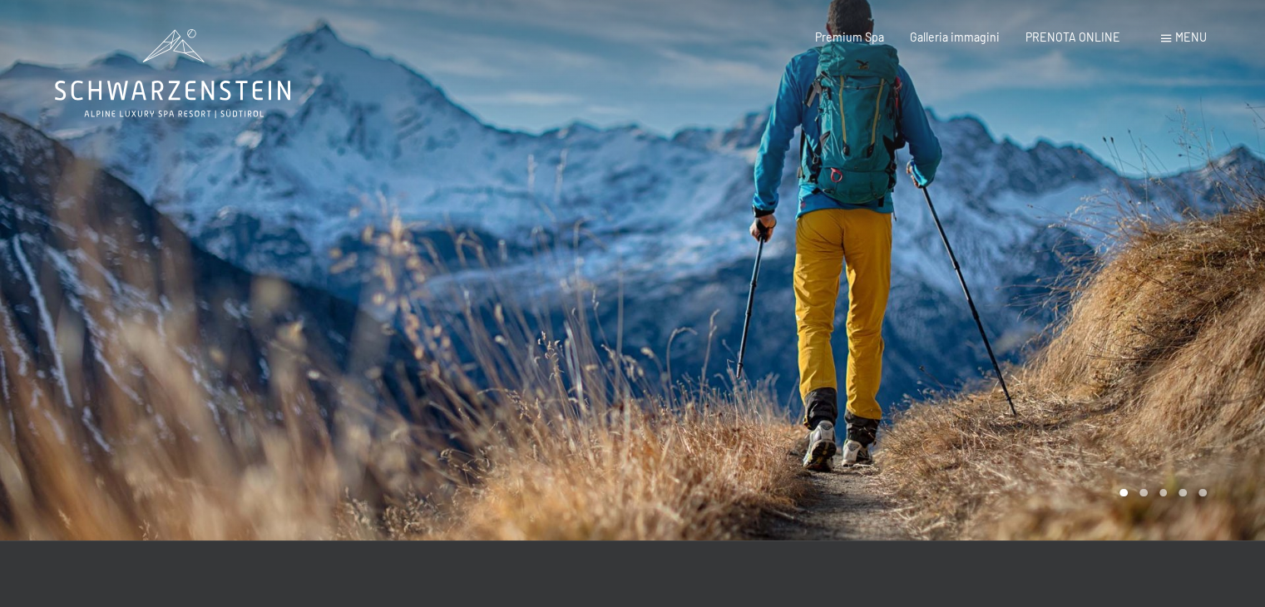
click at [497, 227] on div at bounding box center [316, 270] width 633 height 541
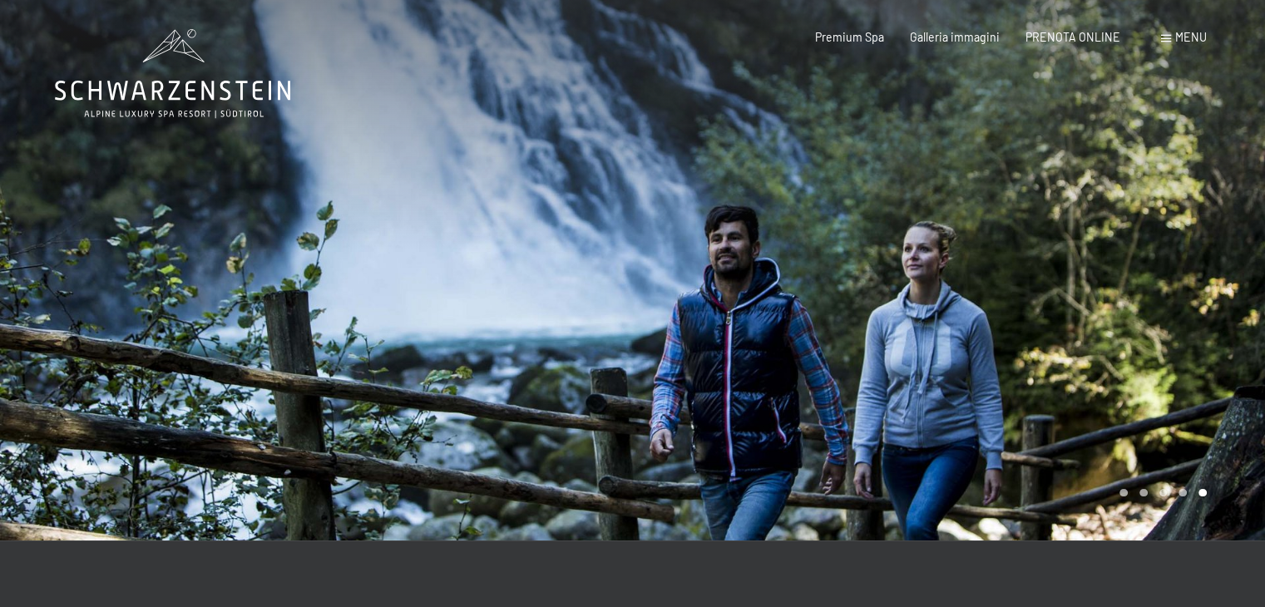
click at [497, 227] on div at bounding box center [316, 270] width 633 height 541
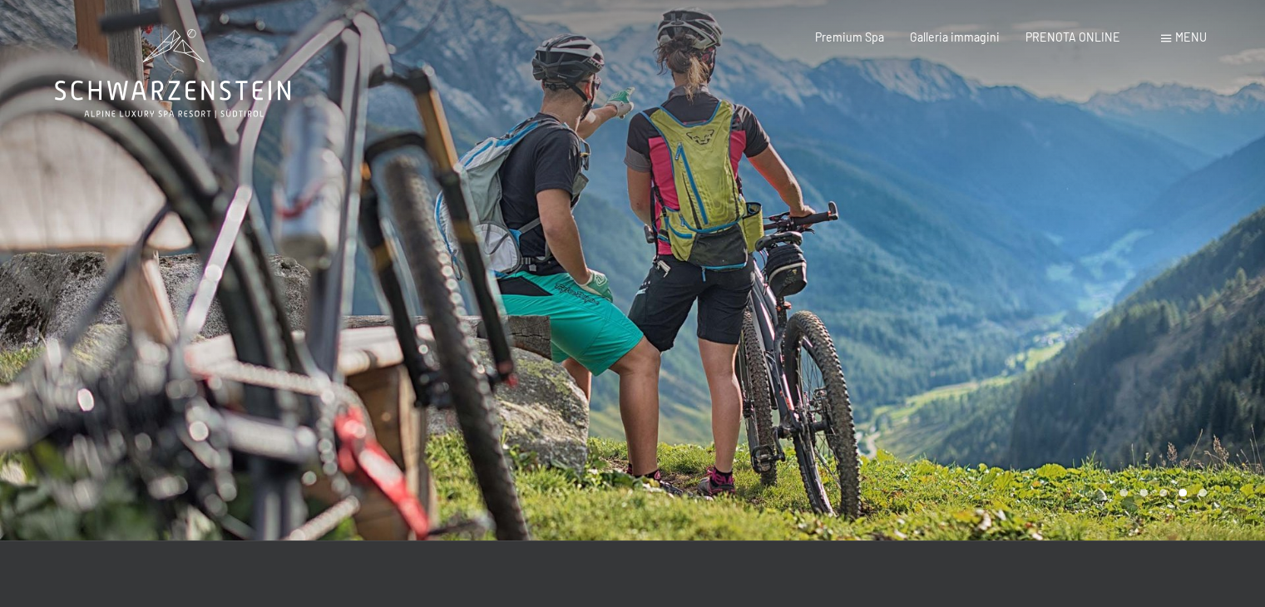
click at [497, 227] on div at bounding box center [316, 270] width 633 height 541
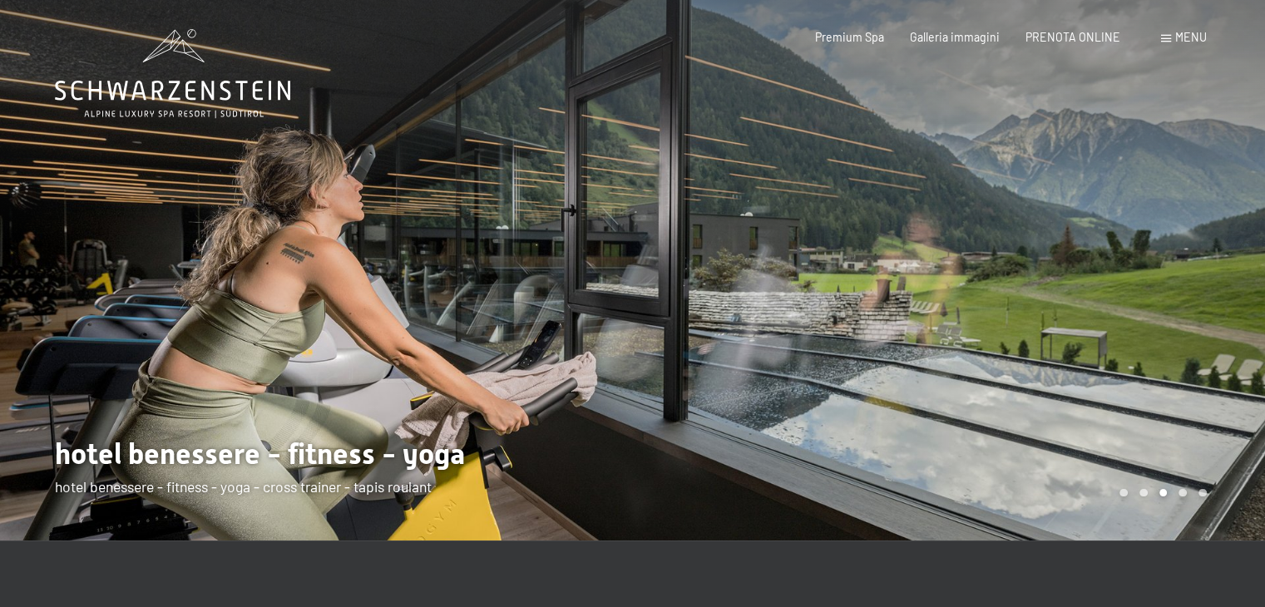
click at [497, 227] on div at bounding box center [316, 270] width 633 height 541
